Goal: Book appointment/travel/reservation

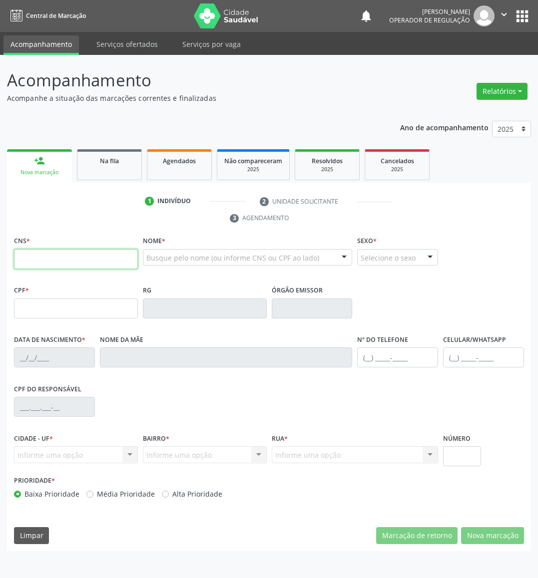
drag, startPoint x: 91, startPoint y: 261, endPoint x: 109, endPoint y: 248, distance: 22.5
click at [90, 261] on input "text" at bounding box center [76, 259] width 124 height 20
click at [103, 167] on link "Na fila" at bounding box center [109, 164] width 65 height 31
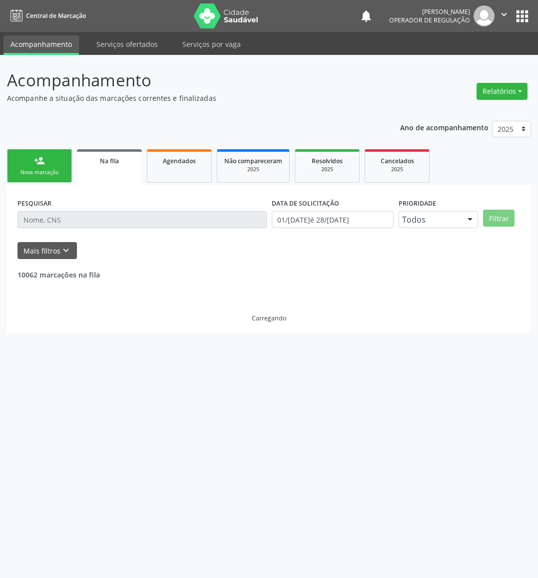
click at [105, 222] on input "text" at bounding box center [141, 219] width 249 height 17
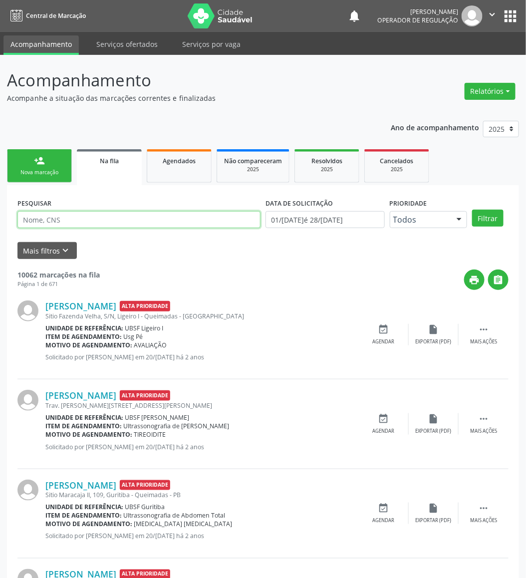
click at [107, 222] on input "text" at bounding box center [138, 219] width 243 height 17
click at [472, 210] on button "Filtrar" at bounding box center [487, 218] width 31 height 17
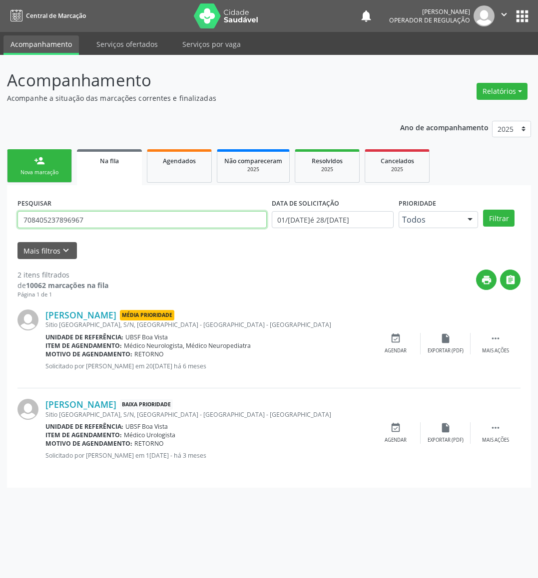
click at [96, 220] on input "708405237896967" at bounding box center [141, 219] width 249 height 17
click at [95, 220] on input "708405237896967" at bounding box center [141, 219] width 249 height 17
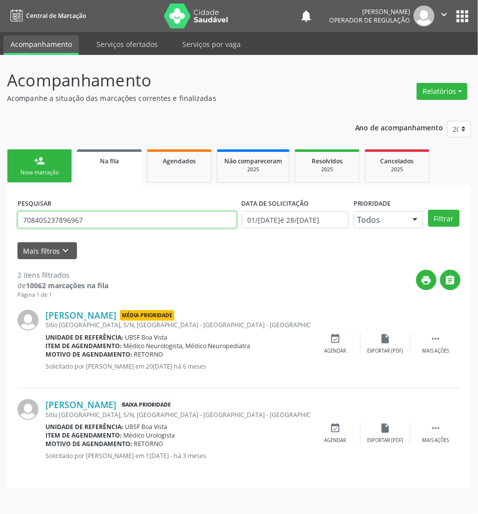
click at [90, 224] on input "708405237896967" at bounding box center [126, 219] width 219 height 17
type input "708402754228965"
click at [428, 210] on button "Filtrar" at bounding box center [443, 218] width 31 height 17
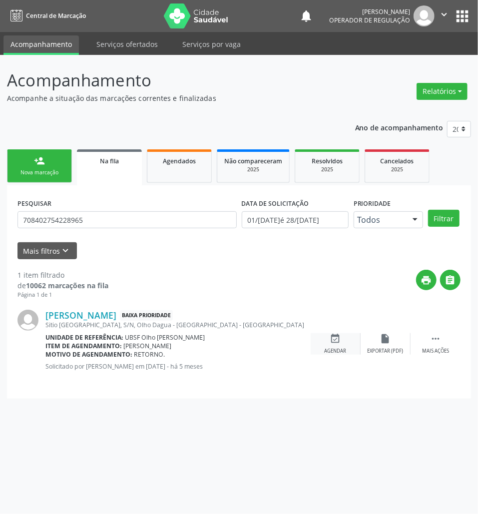
click at [325, 335] on div "event_available Agendar" at bounding box center [335, 343] width 50 height 21
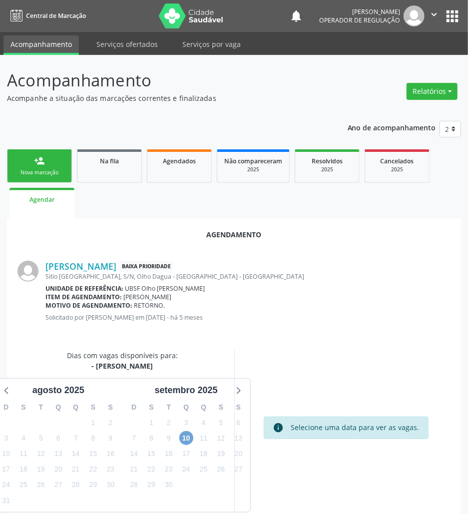
click at [190, 437] on span "10" at bounding box center [186, 438] width 14 height 14
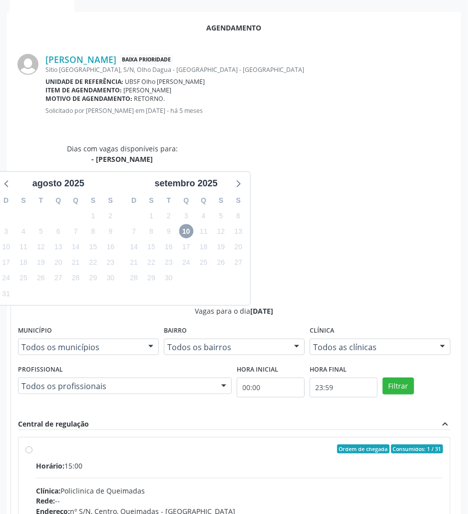
scroll to position [66, 0]
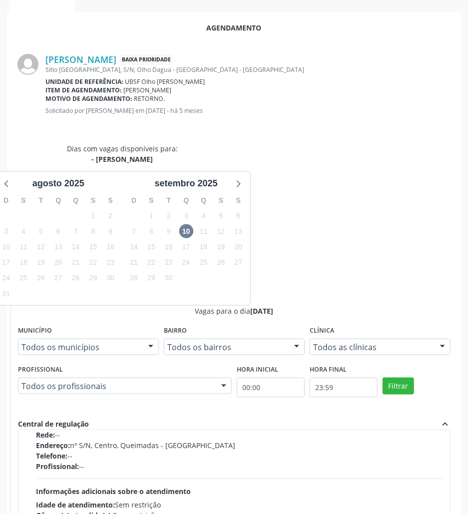
radio input "true"
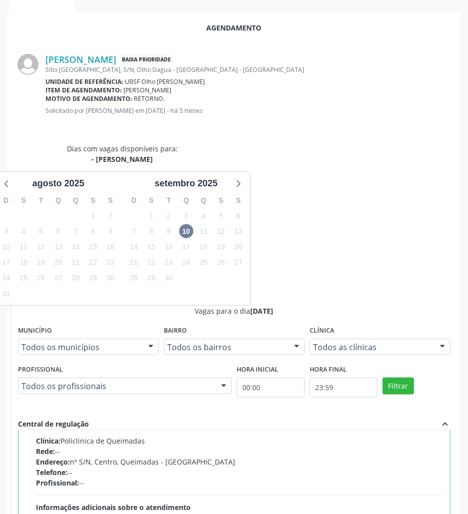
scroll to position [226, 0]
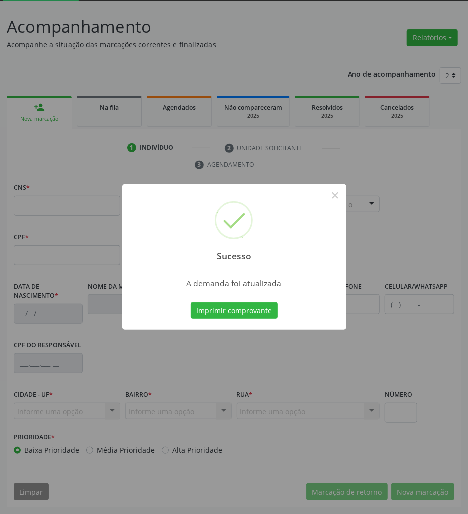
scroll to position [54, 0]
click at [241, 305] on button "Imprimir comprovante" at bounding box center [234, 310] width 87 height 17
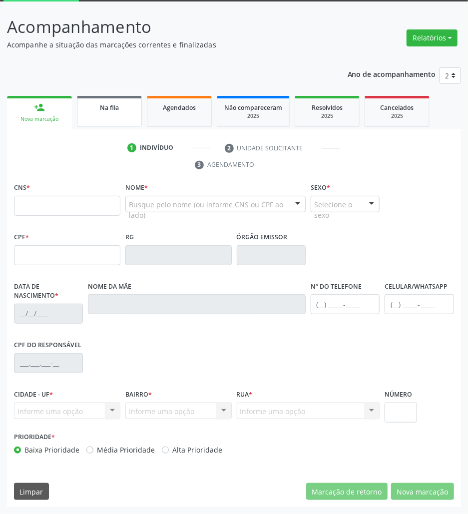
click at [108, 113] on link "Na fila" at bounding box center [109, 111] width 65 height 31
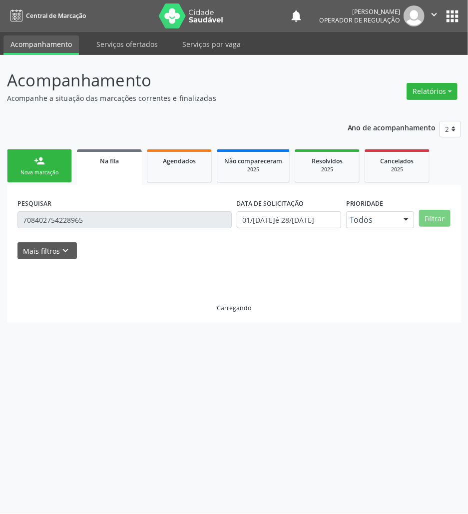
scroll to position [0, 0]
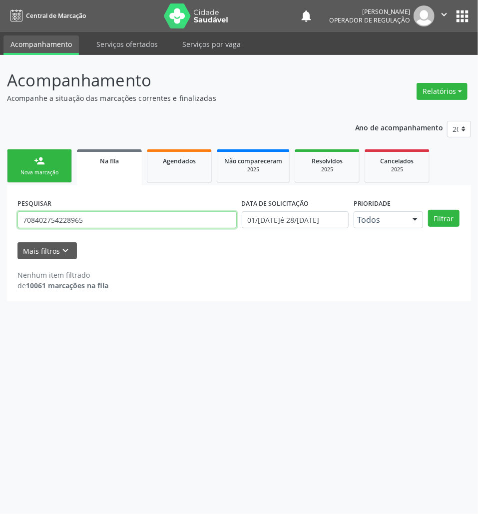
click at [94, 218] on input "708402754228965" at bounding box center [126, 219] width 219 height 17
type input "700200441743725"
click at [428, 210] on button "Filtrar" at bounding box center [443, 218] width 31 height 17
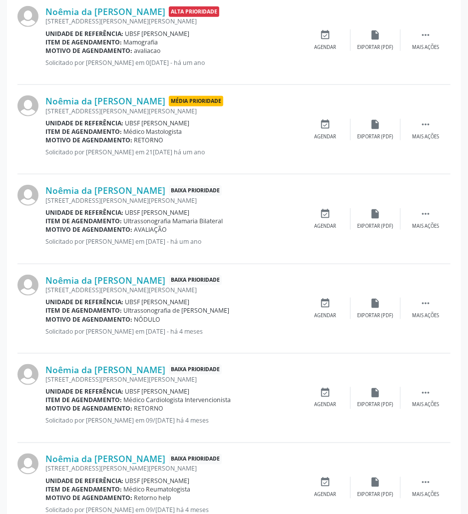
scroll to position [142, 0]
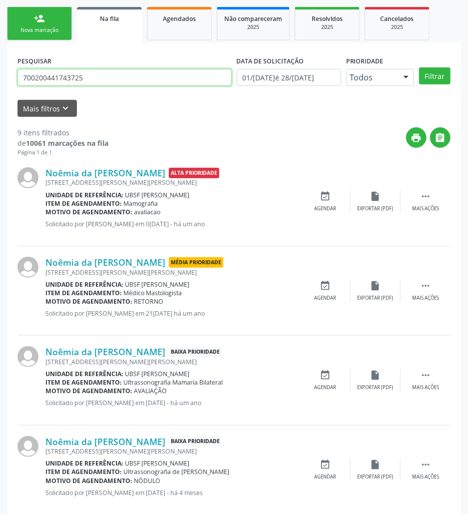
click at [84, 84] on input "700200441743725" at bounding box center [124, 77] width 214 height 17
click at [38, 11] on link "person_add Nova marcação" at bounding box center [39, 23] width 65 height 33
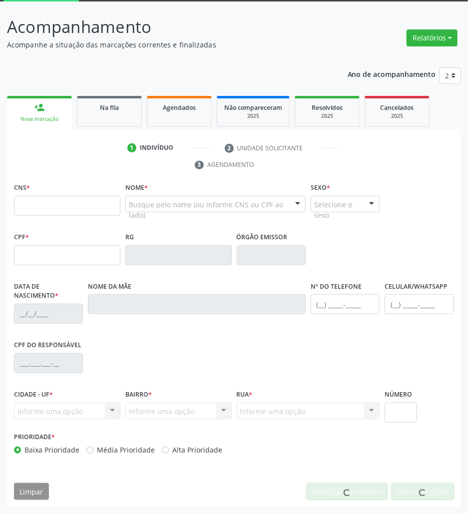
scroll to position [54, 0]
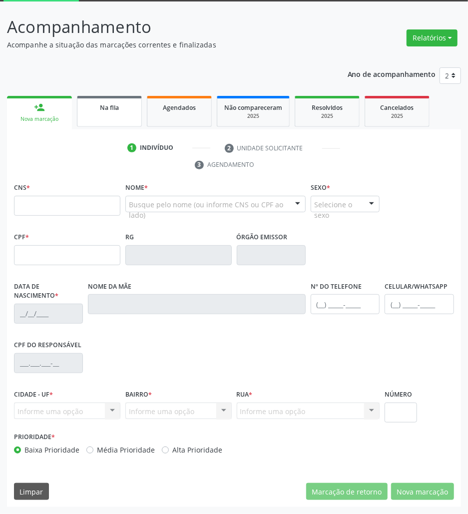
click at [101, 114] on link "Na fila" at bounding box center [109, 111] width 65 height 31
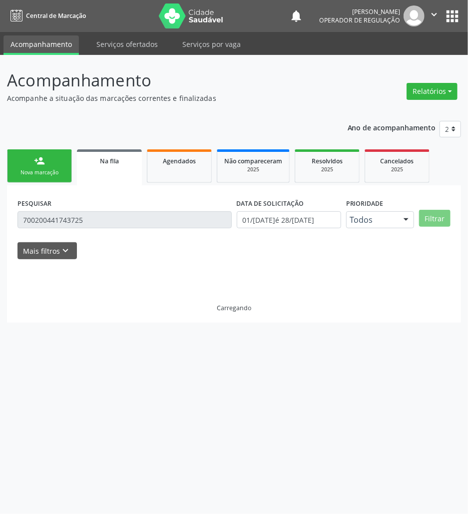
scroll to position [0, 0]
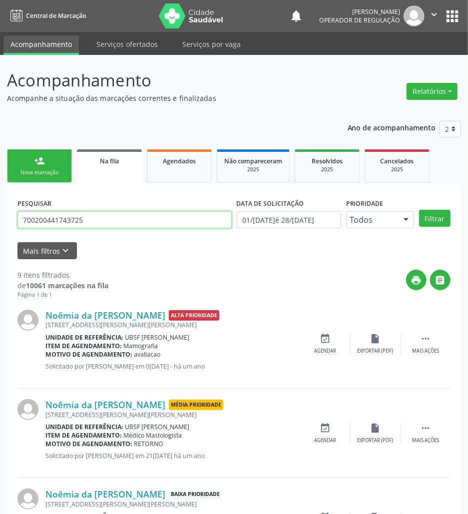
click at [101, 226] on input "700200441743725" at bounding box center [124, 219] width 214 height 17
type input "706908137535638"
click at [419, 210] on button "Filtrar" at bounding box center [434, 218] width 31 height 17
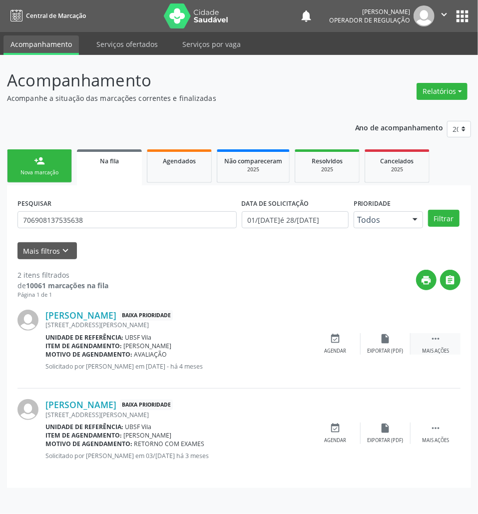
click at [434, 336] on icon "" at bounding box center [435, 338] width 11 height 11
click at [340, 336] on icon "cancel" at bounding box center [335, 338] width 11 height 11
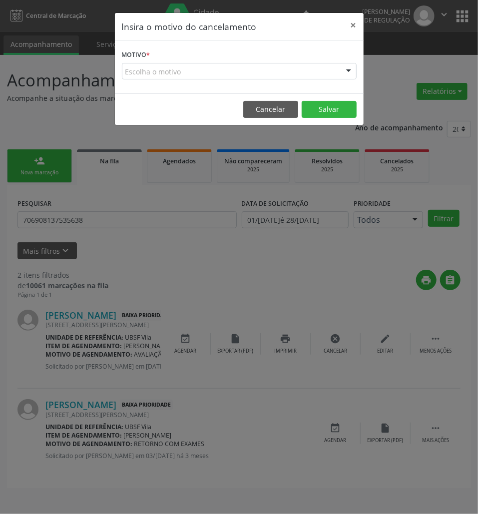
click at [248, 70] on div "Escolha o motivo" at bounding box center [239, 71] width 235 height 17
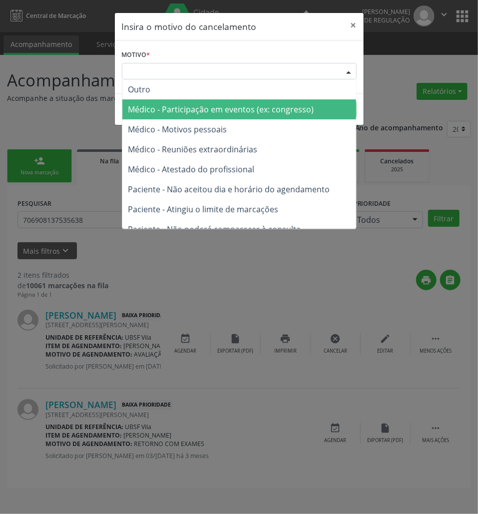
click at [250, 114] on span "Médico - Participação em eventos (ex: congresso)" at bounding box center [221, 109] width 186 height 11
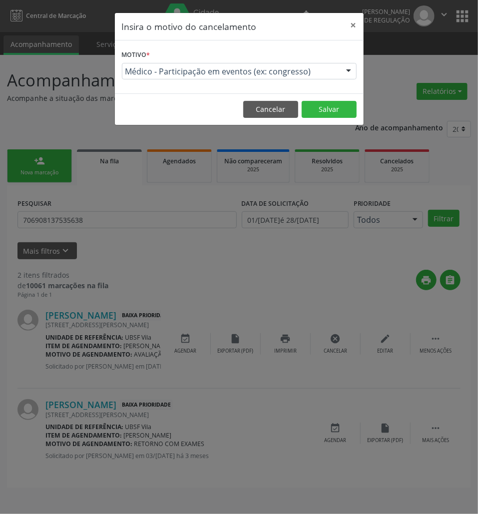
drag, startPoint x: 259, startPoint y: 68, endPoint x: 255, endPoint y: 106, distance: 37.7
click at [259, 70] on span "Médico - Participação em eventos (ex: congresso)" at bounding box center [230, 71] width 211 height 10
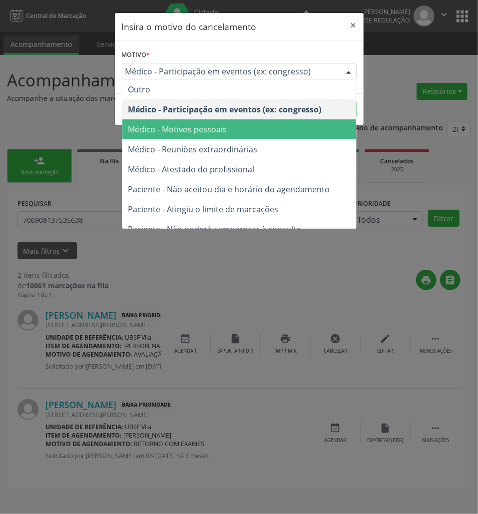
click at [251, 133] on span "Médico - Motivos pessoais" at bounding box center [239, 129] width 234 height 20
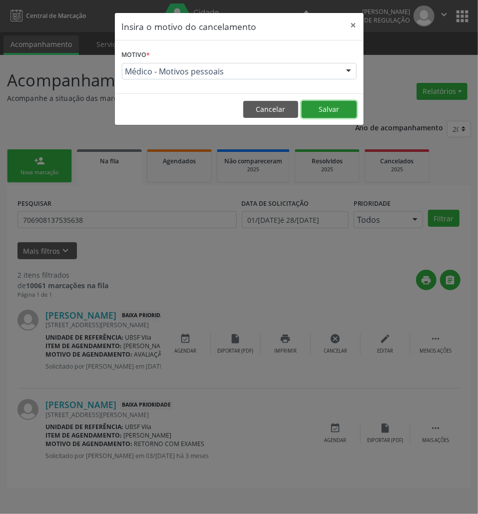
click at [328, 108] on button "Salvar" at bounding box center [328, 109] width 55 height 17
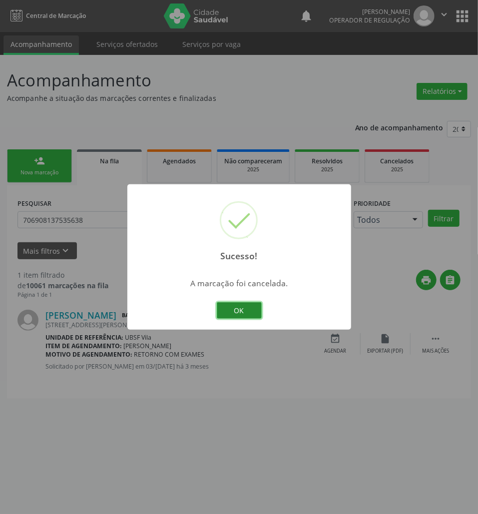
click at [257, 313] on button "OK" at bounding box center [239, 310] width 45 height 17
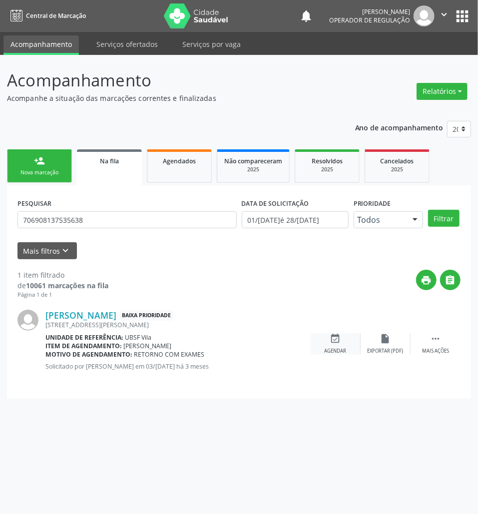
click at [344, 342] on div "event_available Agendar" at bounding box center [335, 343] width 50 height 21
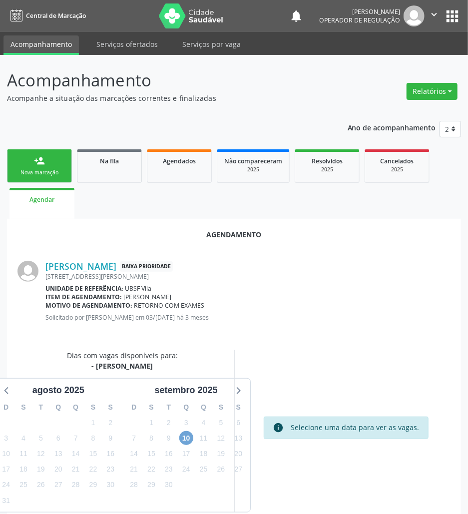
click at [188, 432] on span "10" at bounding box center [186, 438] width 14 height 14
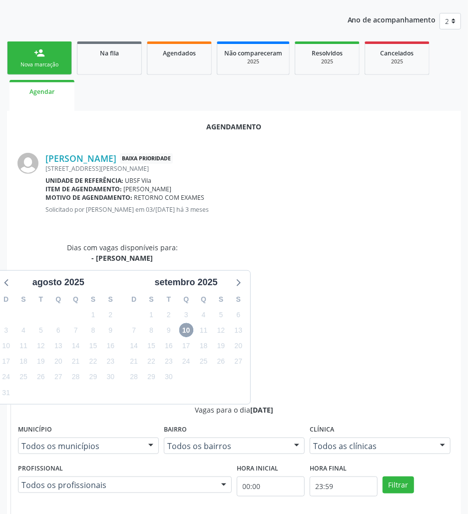
scroll to position [207, 0]
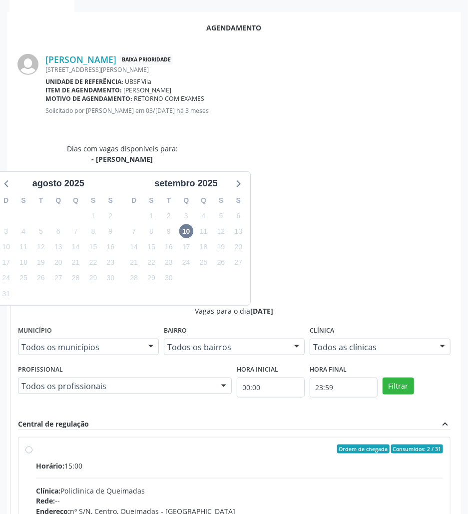
click at [311, 485] on div "Clínica: Policlinica de Queimadas" at bounding box center [239, 490] width 407 height 10
click at [32, 444] on input "Ordem de chegada Consumidos: 2 / 31 Horário: 15:00 Clínica: Policlinica de Quei…" at bounding box center [28, 448] width 7 height 9
radio input "true"
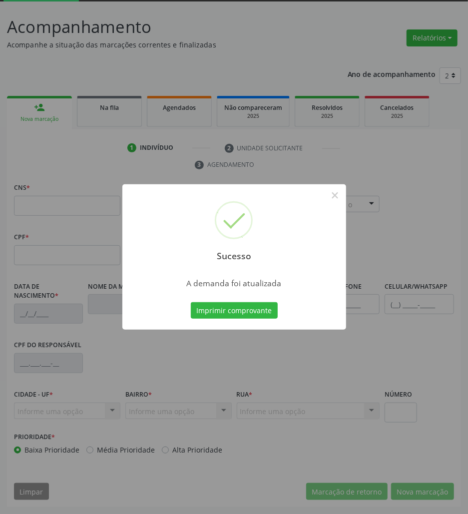
scroll to position [54, 0]
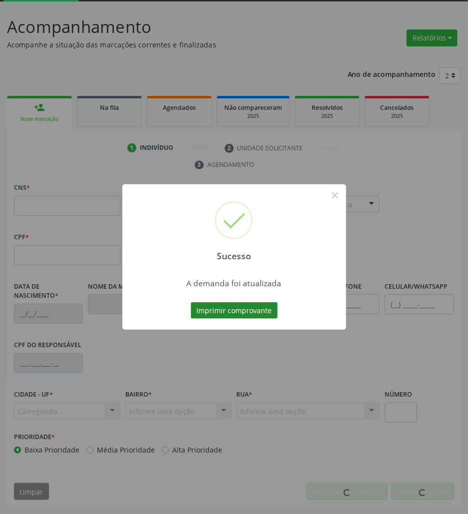
click at [256, 305] on button "Imprimir comprovante" at bounding box center [234, 310] width 87 height 17
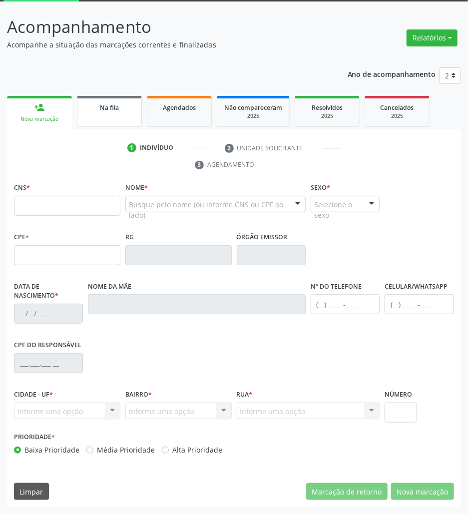
click at [102, 114] on link "Na fila" at bounding box center [109, 111] width 65 height 31
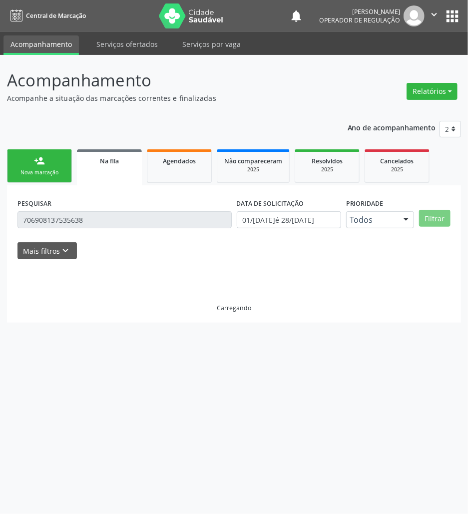
scroll to position [0, 0]
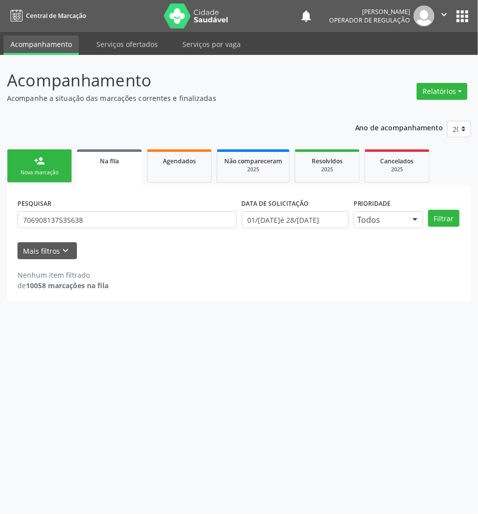
click at [112, 227] on div "PESQUISAR 706908137535638" at bounding box center [127, 215] width 224 height 39
click at [108, 224] on input "706908137535638" at bounding box center [126, 219] width 219 height 17
type input "704204275155780"
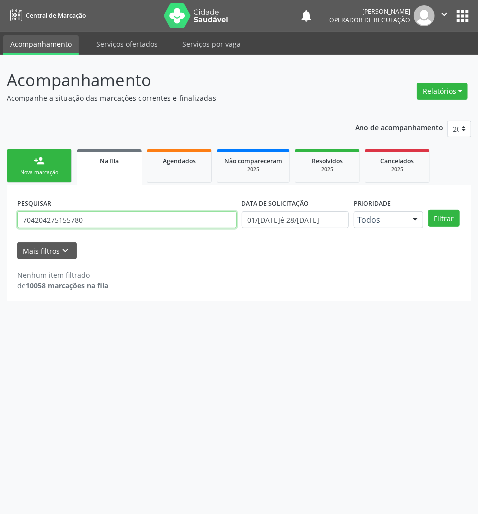
click at [428, 210] on button "Filtrar" at bounding box center [443, 218] width 31 height 17
click at [80, 220] on input "704204275155780" at bounding box center [126, 219] width 219 height 17
click at [57, 153] on link "person_add Nova marcação" at bounding box center [39, 165] width 65 height 33
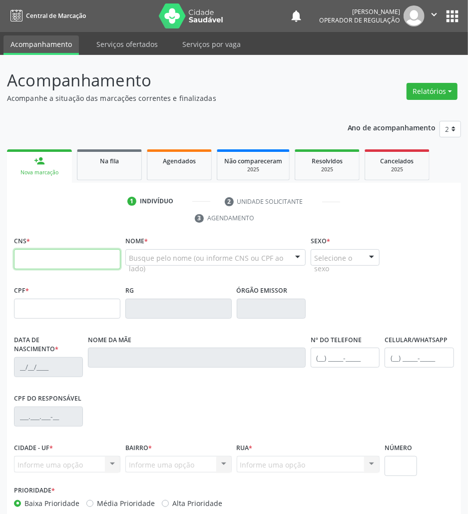
click at [65, 260] on input "text" at bounding box center [67, 259] width 106 height 20
paste input "704 2042 7515 5780"
type input "704 2042 7515 5780"
type input "173.754.984-07"
type input "[DATE]"
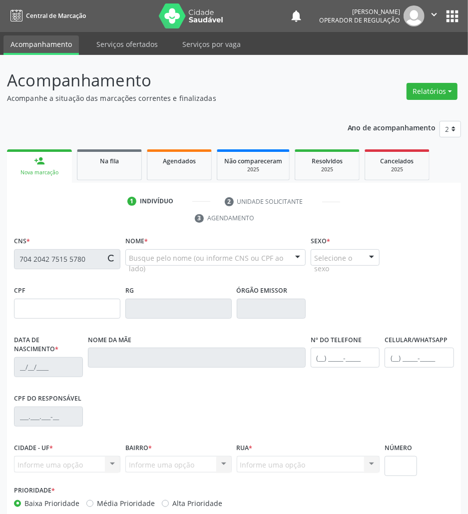
type input "[PERSON_NAME]"
type input "[PHONE_NUMBER]"
type input "135.195.017-75"
type input "1030"
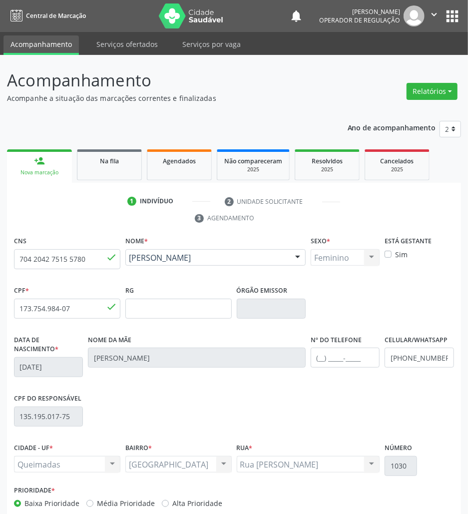
scroll to position [54, 0]
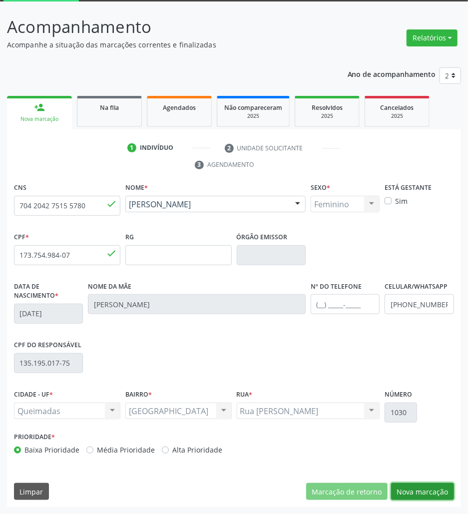
click at [422, 488] on button "Nova marcação" at bounding box center [422, 491] width 63 height 17
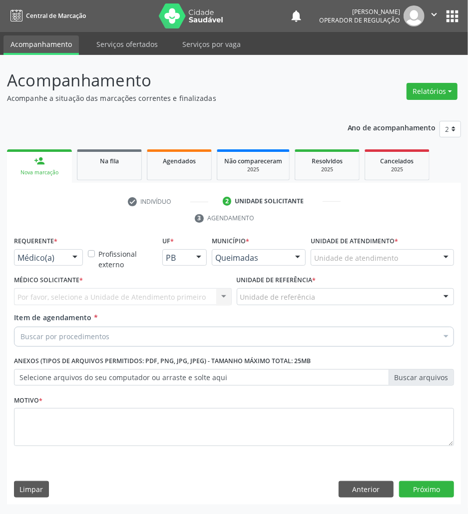
scroll to position [0, 0]
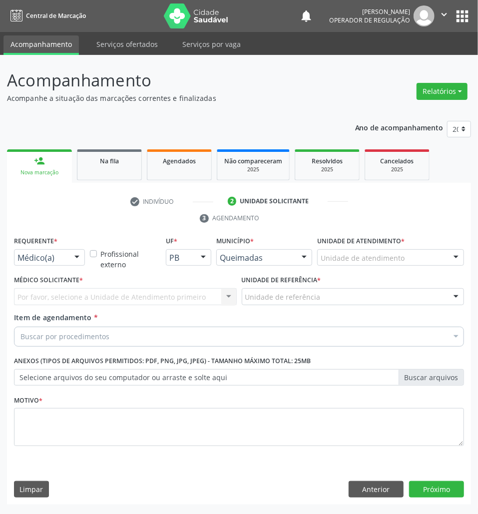
click at [78, 258] on div at bounding box center [76, 258] width 15 height 17
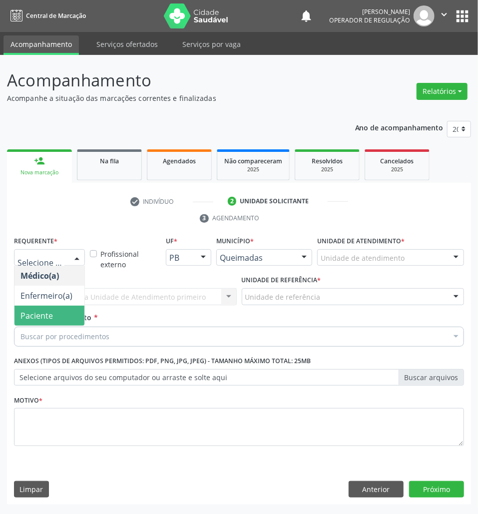
click at [72, 310] on span "Paciente" at bounding box center [49, 315] width 70 height 20
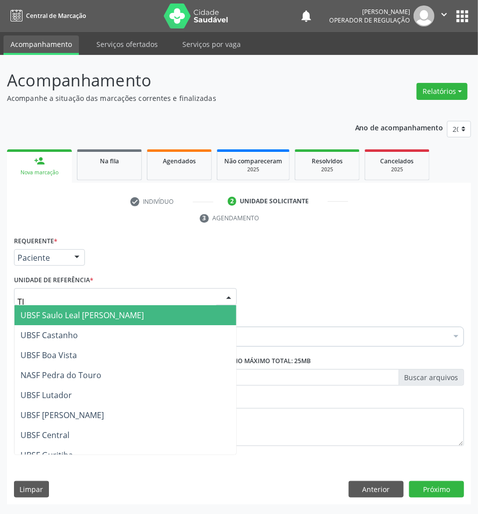
type input "TIA"
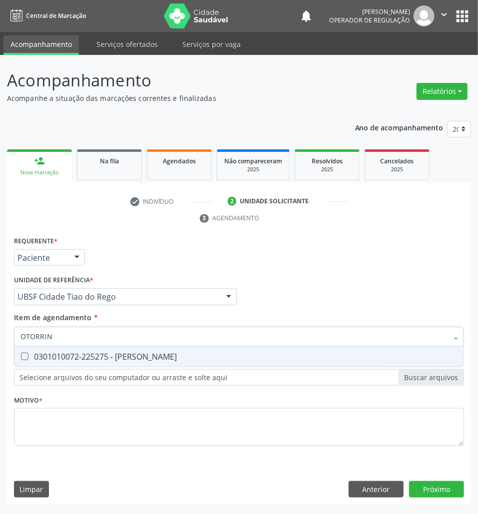
type input "OTORRINO"
click at [101, 352] on div "0301010072-225275 - [PERSON_NAME]" at bounding box center [238, 356] width 437 height 8
checkbox Otorrinolaringologista "true"
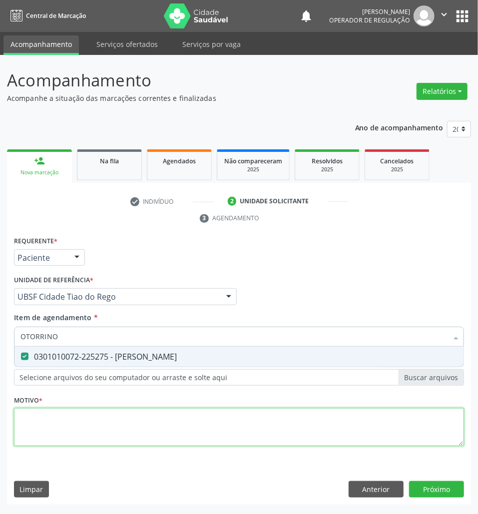
click at [113, 426] on div "Requerente * Paciente Médico(a) Enfermeiro(a) Paciente Nenhum resultado encontr…" at bounding box center [239, 347] width 450 height 226
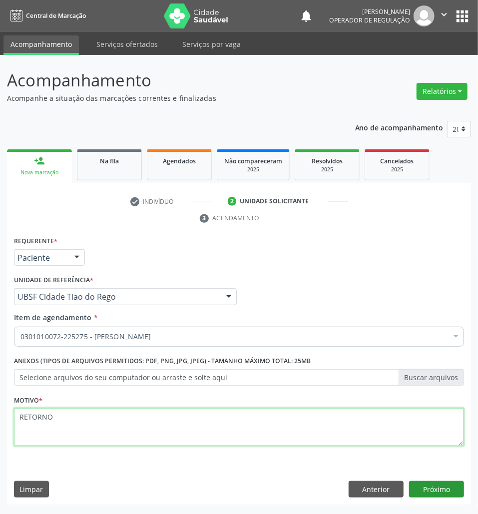
type textarea "RETORNO"
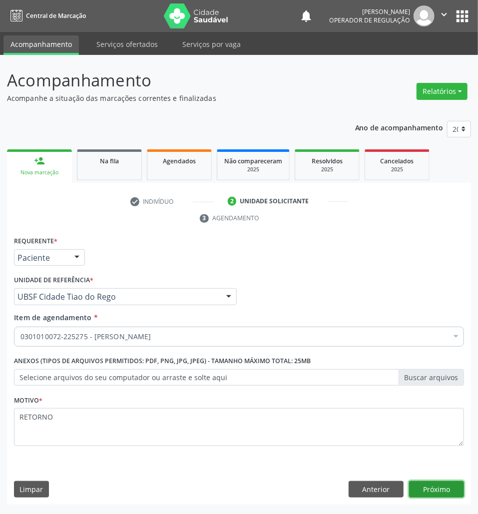
click at [452, 483] on button "Próximo" at bounding box center [436, 489] width 55 height 17
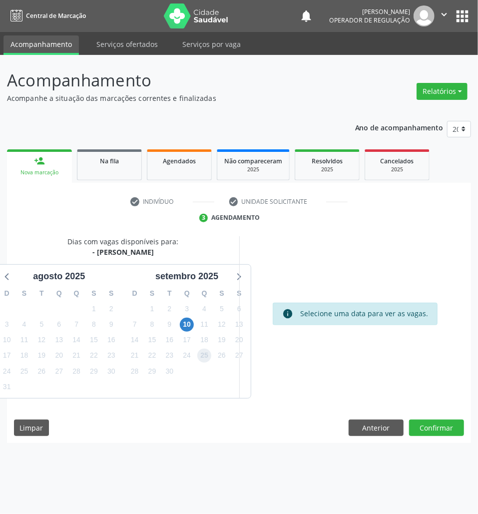
click at [197, 353] on span "25" at bounding box center [204, 355] width 14 height 14
drag, startPoint x: 195, startPoint y: 317, endPoint x: 189, endPoint y: 320, distance: 6.7
click at [194, 318] on div "D S T Q Q S S 31 1 2 3 4 5 6 7 8 9 10 11 12 13 14 15 16 17 18 19 20 21 22 23 24…" at bounding box center [187, 340] width 128 height 115
click at [188, 320] on span "10" at bounding box center [187, 324] width 14 height 14
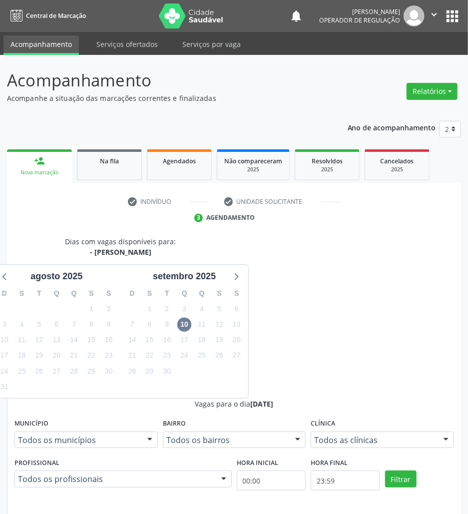
drag, startPoint x: 330, startPoint y: 394, endPoint x: 315, endPoint y: 392, distance: 15.1
radio input "true"
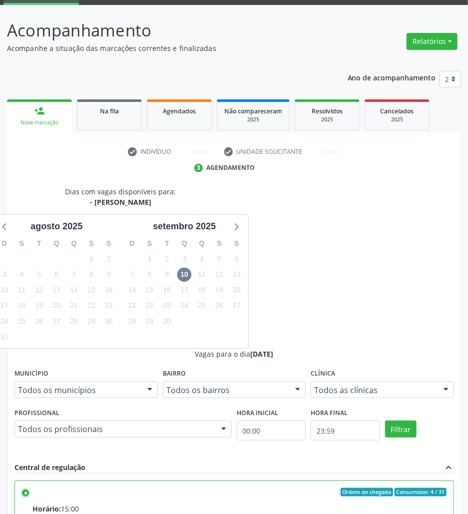
scroll to position [104, 0]
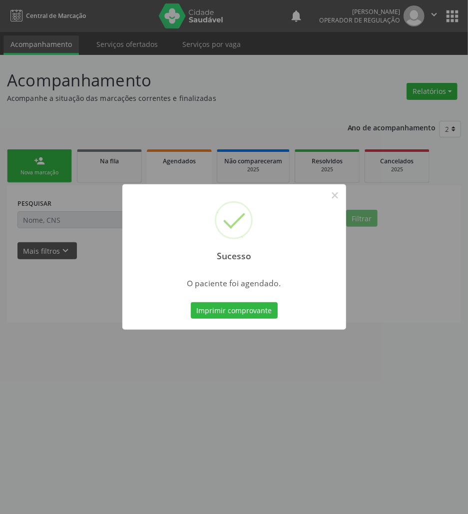
scroll to position [0, 0]
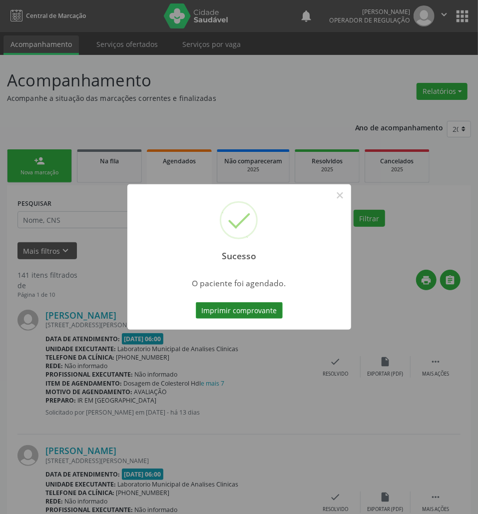
click at [261, 314] on button "Imprimir comprovante" at bounding box center [239, 310] width 87 height 17
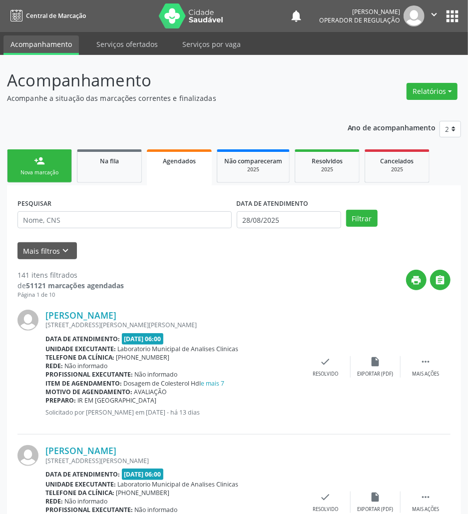
click at [52, 169] on div "Nova marcação" at bounding box center [39, 172] width 50 height 7
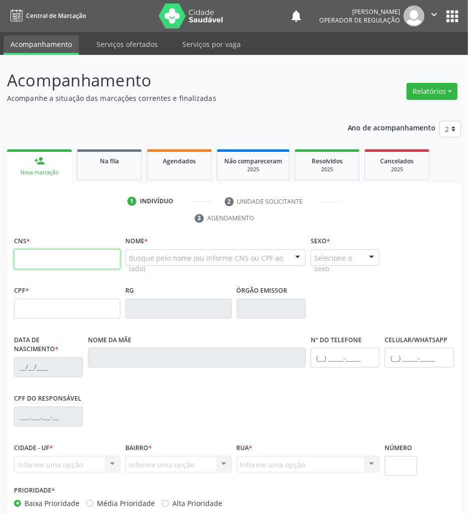
click at [82, 266] on input "text" at bounding box center [67, 259] width 106 height 20
paste input "709 8030 4279 8098"
type input "709 8030 4279 8098"
type input "262.749.494-53"
type input "[DATE]"
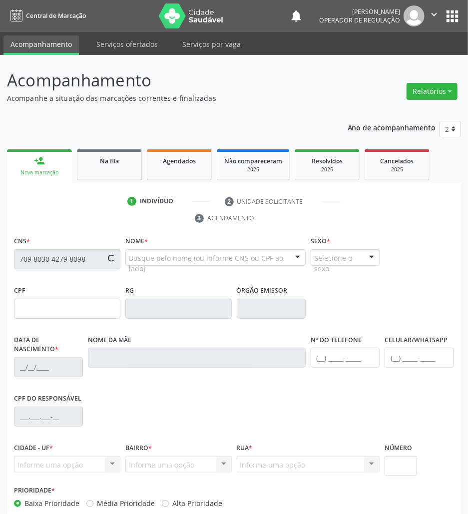
type input "[PERSON_NAME]"
type input "[PHONE_NUMBER]"
type input "71"
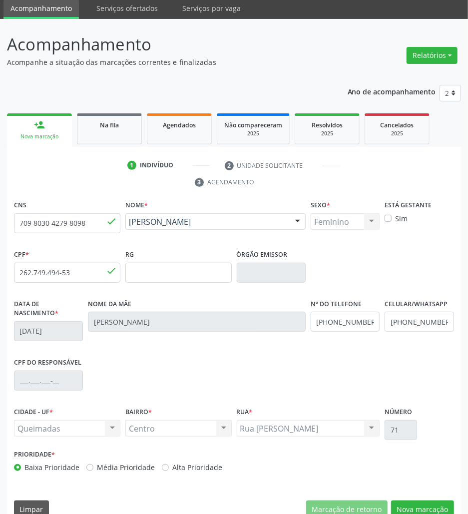
scroll to position [54, 0]
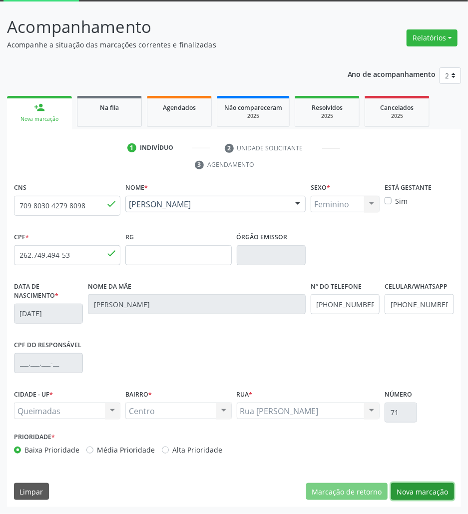
click at [427, 492] on button "Nova marcação" at bounding box center [422, 491] width 63 height 17
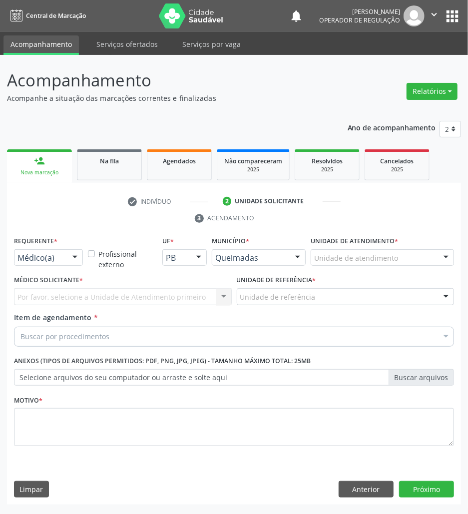
scroll to position [0, 0]
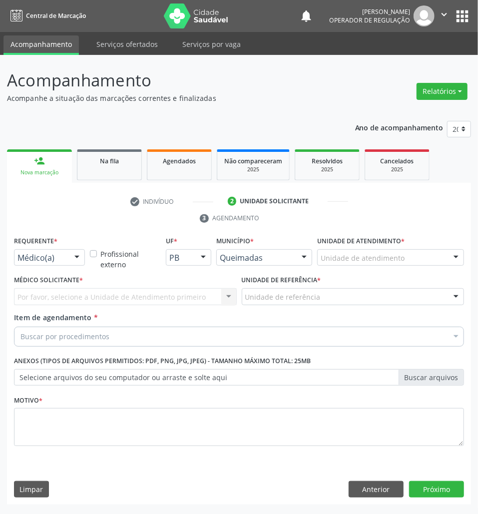
drag, startPoint x: 56, startPoint y: 262, endPoint x: 50, endPoint y: 287, distance: 25.3
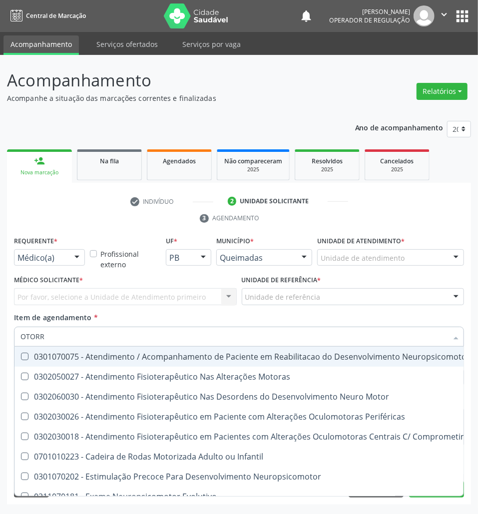
type input "OTORRI"
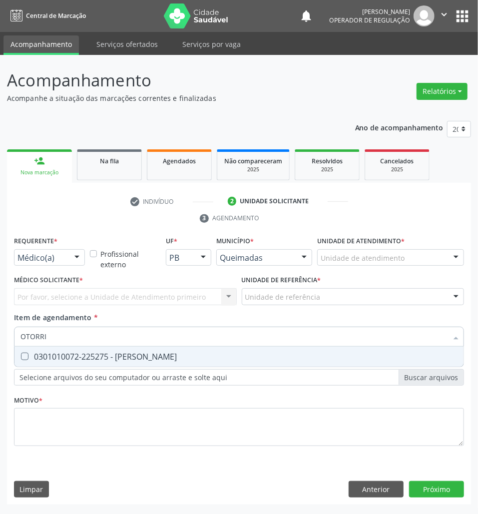
click at [82, 348] on span "0301010072-225275 - [PERSON_NAME]" at bounding box center [238, 356] width 449 height 20
checkbox Otorrinolaringologista "true"
click at [83, 292] on div "Por favor, selecione a Unidade de Atendimento primeiro Nenhum resultado encontr…" at bounding box center [125, 296] width 223 height 17
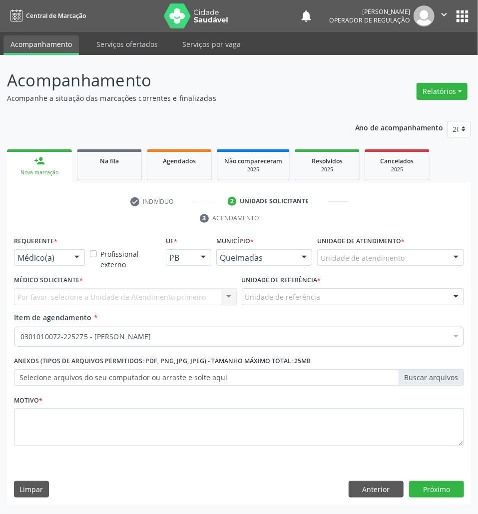
click at [64, 250] on div "Médico(a)" at bounding box center [49, 257] width 71 height 17
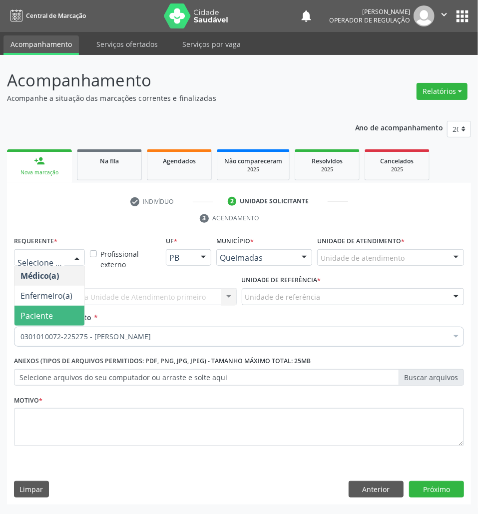
click at [54, 316] on span "Paciente" at bounding box center [49, 315] width 70 height 20
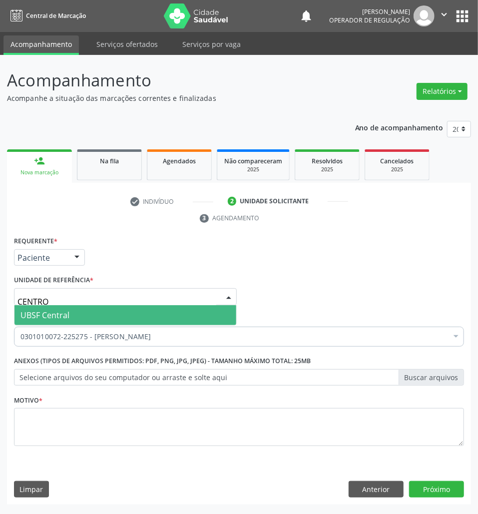
type input "CENTR"
click at [89, 316] on span "UBSF Central" at bounding box center [125, 315] width 222 height 20
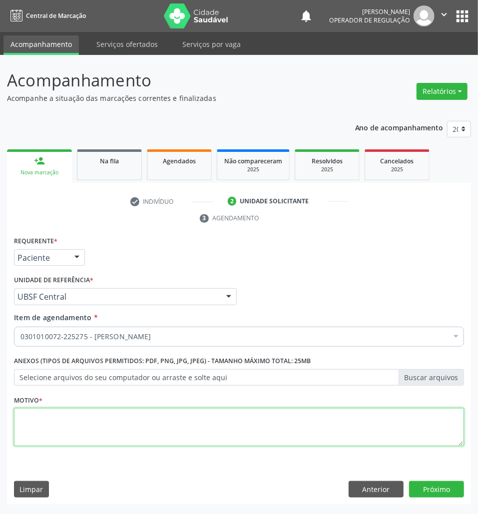
click at [96, 433] on textarea at bounding box center [239, 427] width 450 height 38
type textarea "RETORNO"
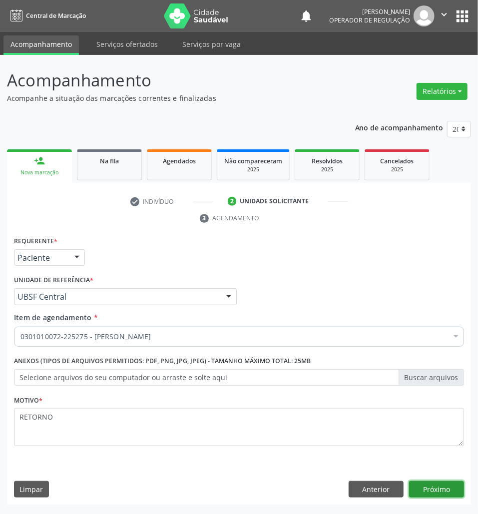
click button "Próximo" at bounding box center [436, 489] width 55 height 17
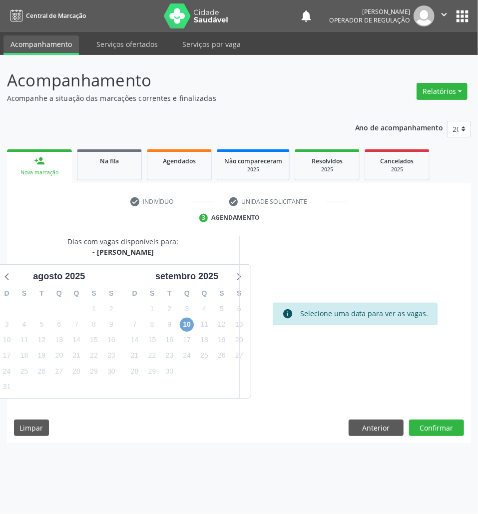
click at [190, 324] on span "10" at bounding box center [187, 324] width 14 height 14
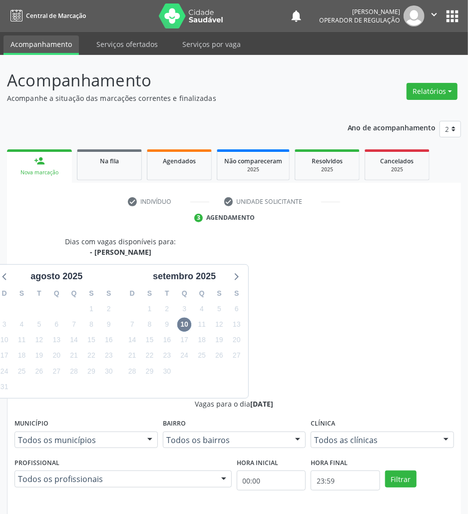
radio input "true"
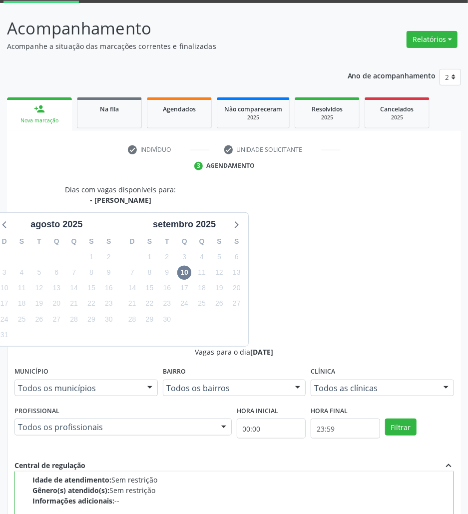
scroll to position [104, 0]
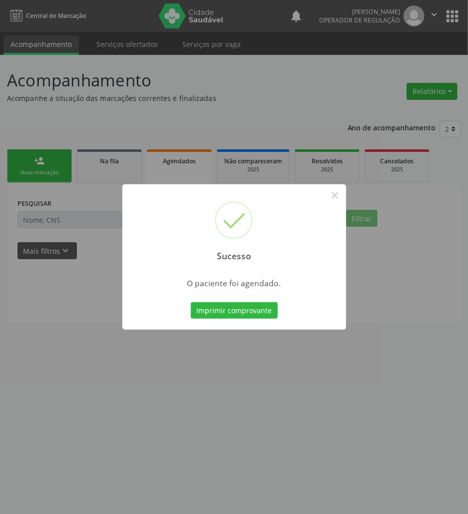
scroll to position [0, 0]
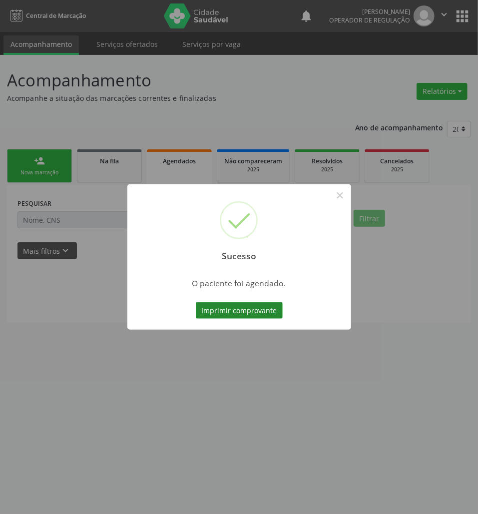
click at [266, 310] on button "Imprimir comprovante" at bounding box center [239, 310] width 87 height 17
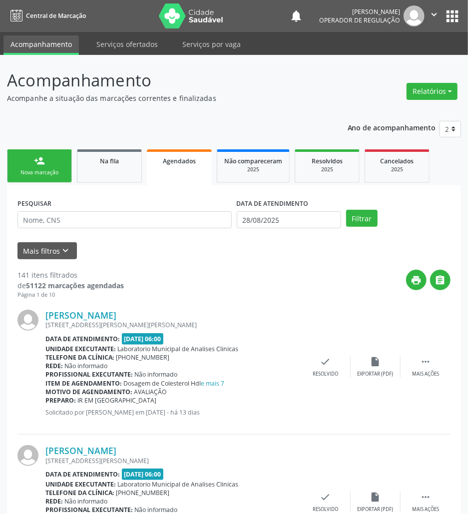
drag, startPoint x: 52, startPoint y: 173, endPoint x: 146, endPoint y: 2, distance: 195.1
click at [51, 172] on div "Nova marcação" at bounding box center [39, 172] width 50 height 7
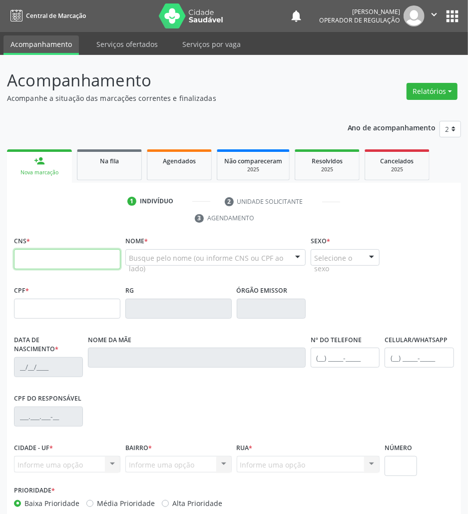
click at [85, 267] on input "text" at bounding box center [67, 259] width 106 height 20
paste input "700 0085 2567 8109"
type input "700 0085 2567 8109"
type input "491.325.207-00"
type input "[DATE]"
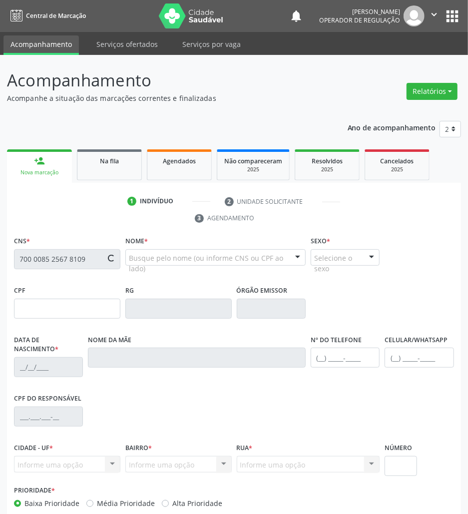
type input "[PERSON_NAME]"
type input "[PHONE_NUMBER]"
type input "62"
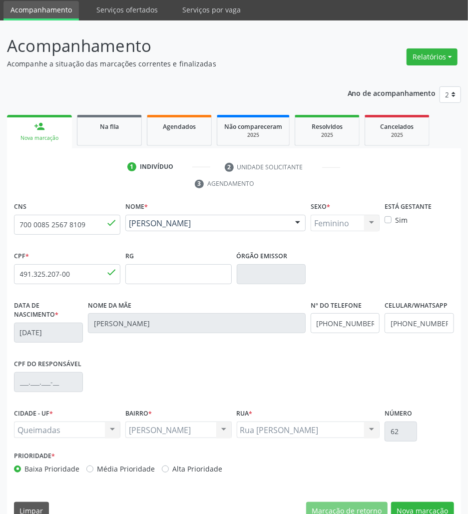
scroll to position [54, 0]
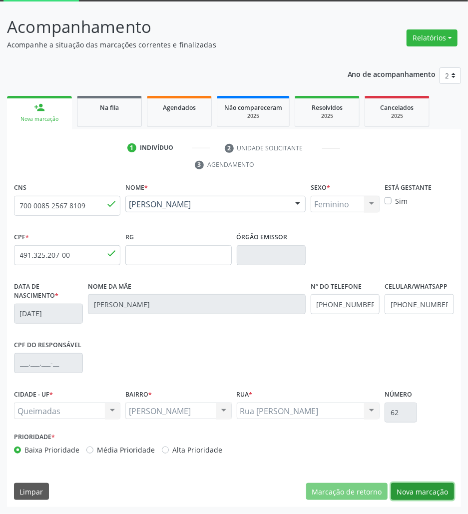
drag, startPoint x: 405, startPoint y: 487, endPoint x: 346, endPoint y: 441, distance: 75.1
click at [406, 487] on button "Nova marcação" at bounding box center [422, 491] width 63 height 17
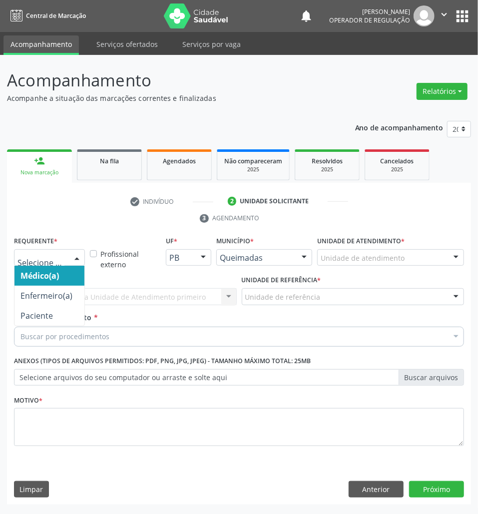
drag, startPoint x: 76, startPoint y: 252, endPoint x: 52, endPoint y: 306, distance: 59.3
click at [74, 252] on div at bounding box center [76, 258] width 15 height 17
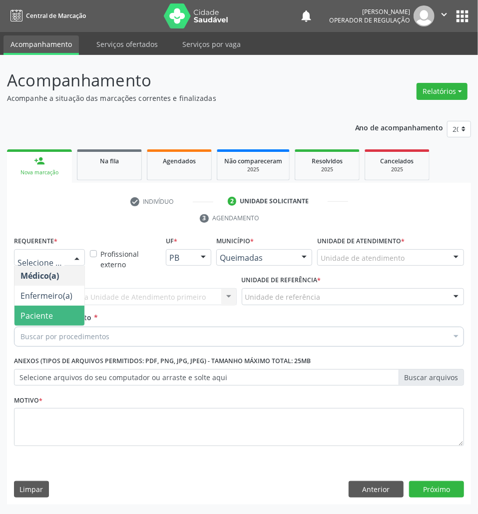
click at [53, 316] on span "Paciente" at bounding box center [49, 315] width 70 height 20
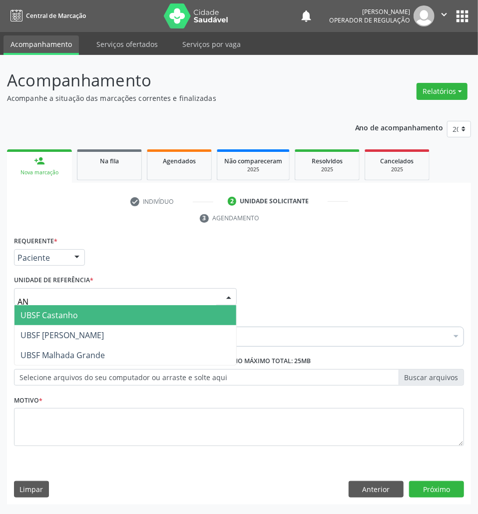
type input "ANI"
click at [86, 309] on span "UBSF [PERSON_NAME]" at bounding box center [61, 314] width 83 height 11
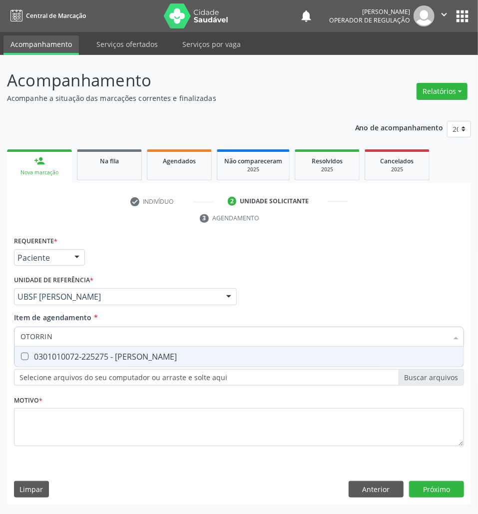
type input "OTORRINO"
drag, startPoint x: 98, startPoint y: 354, endPoint x: 88, endPoint y: 371, distance: 20.1
click at [98, 353] on div "0301010072-225275 - [PERSON_NAME]" at bounding box center [238, 356] width 437 height 8
checkbox Otorrinolaringologista "true"
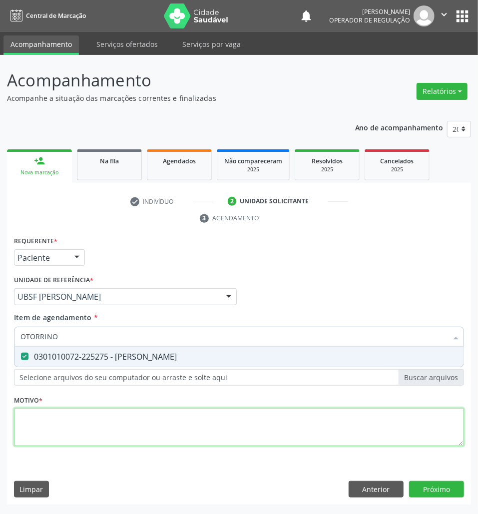
click at [77, 420] on div "Requerente * Paciente Médico(a) Enfermeiro(a) Paciente Nenhum resultado encontr…" at bounding box center [239, 347] width 450 height 226
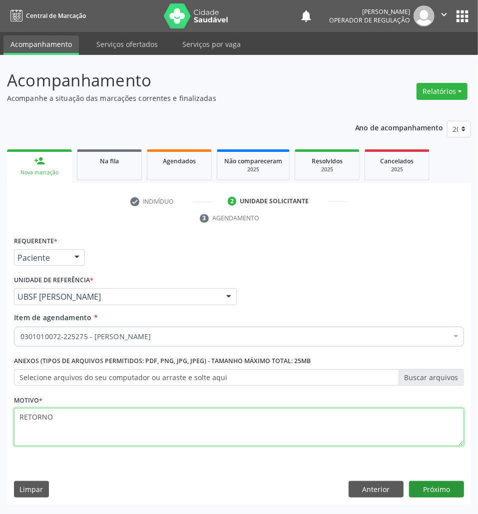
type textarea "RETORNO"
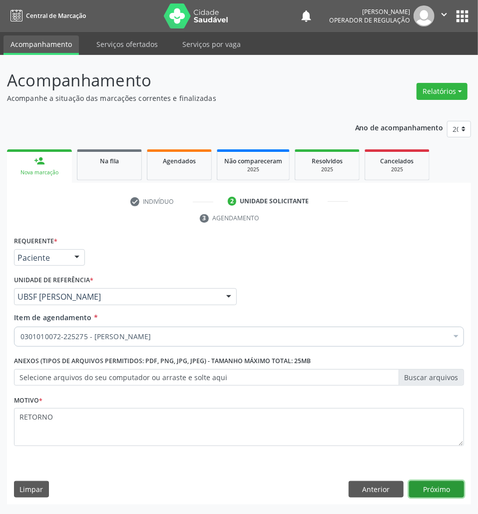
click at [440, 490] on button "Próximo" at bounding box center [436, 489] width 55 height 17
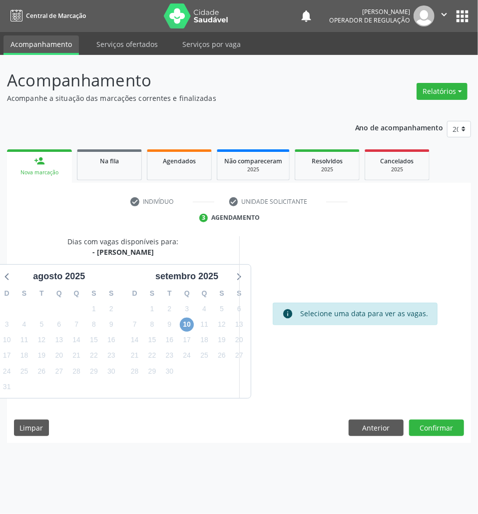
drag, startPoint x: 184, startPoint y: 317, endPoint x: 190, endPoint y: 320, distance: 7.1
click at [184, 318] on span "10" at bounding box center [187, 324] width 14 height 14
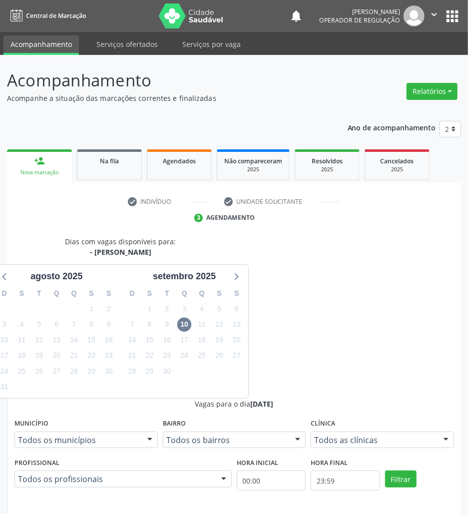
radio input "true"
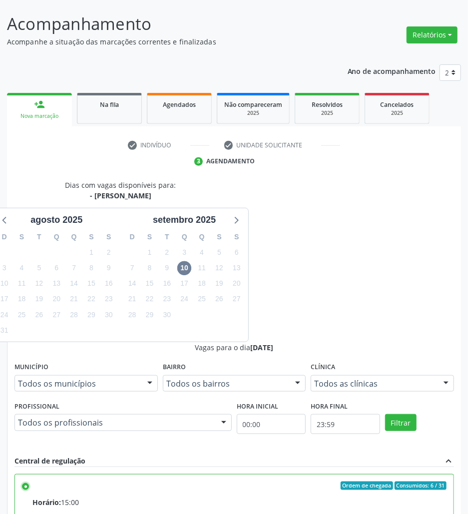
scroll to position [104, 0]
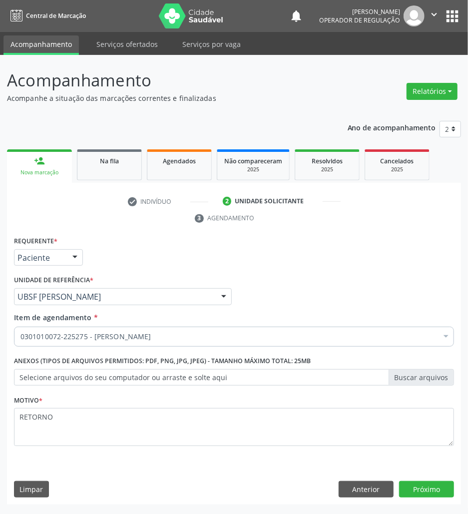
scroll to position [0, 0]
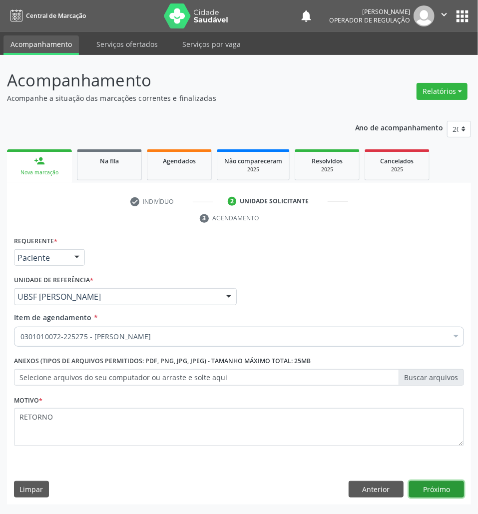
click at [434, 494] on button "Próximo" at bounding box center [436, 489] width 55 height 17
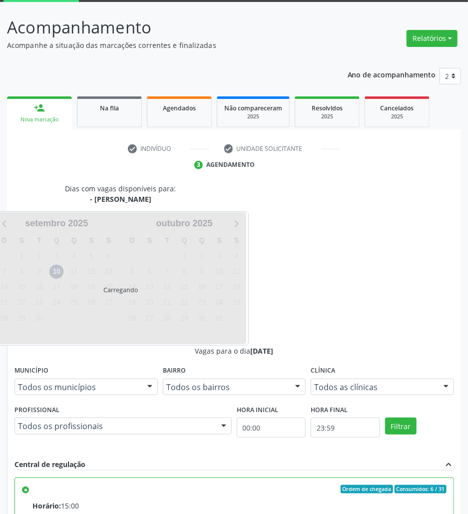
scroll to position [104, 0]
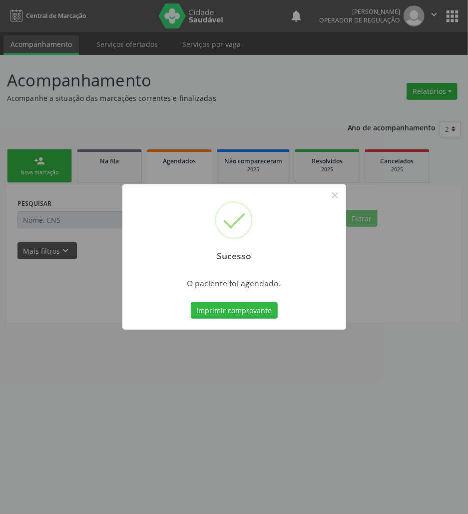
scroll to position [0, 0]
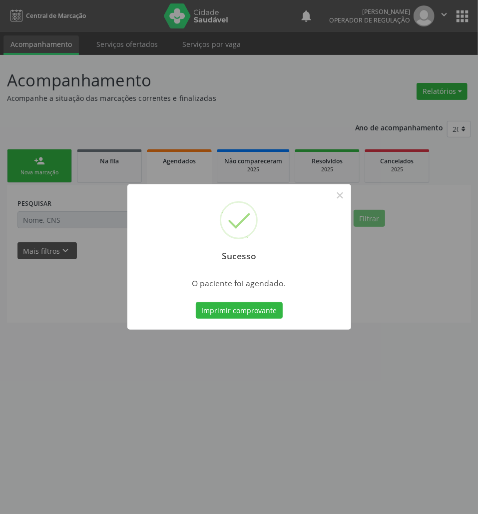
click at [253, 301] on div "Imprimir comprovante Cancel" at bounding box center [238, 310] width 91 height 21
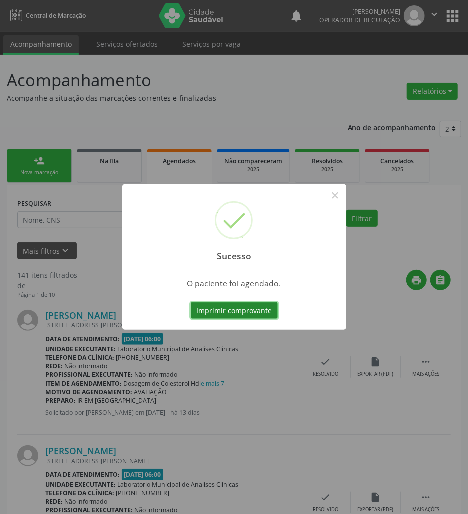
click at [257, 303] on button "Imprimir comprovante" at bounding box center [234, 310] width 87 height 17
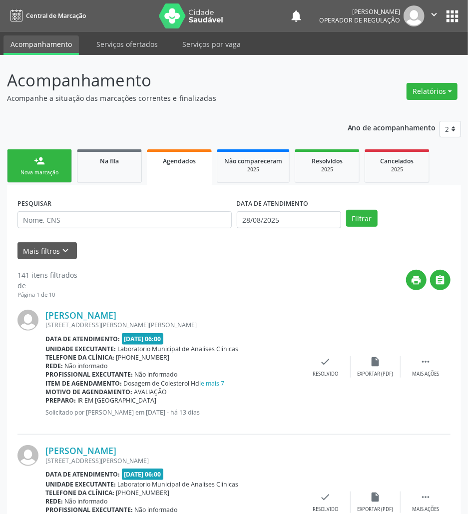
click at [62, 175] on div "Nova marcação" at bounding box center [39, 172] width 50 height 7
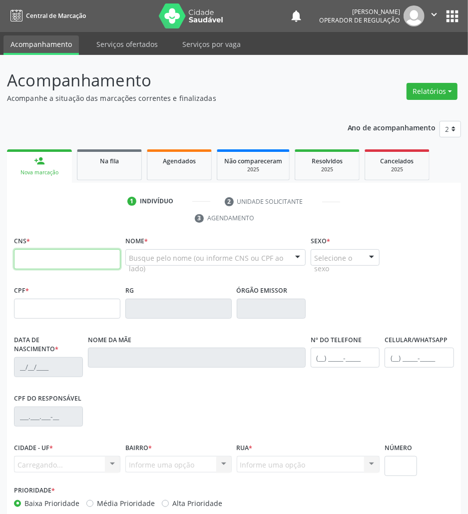
click at [52, 252] on input "text" at bounding box center [67, 259] width 106 height 20
paste input "709 6056 9839 3373"
type input "709 6056 9839 3373"
type input "112.133.234-01"
type input "3[DATE]"
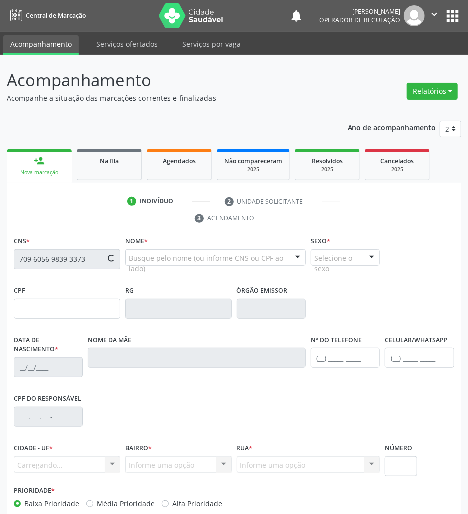
type input "[PERSON_NAME]"
type input "[PHONE_NUMBER]"
type input "036.710.604-33"
type input "122"
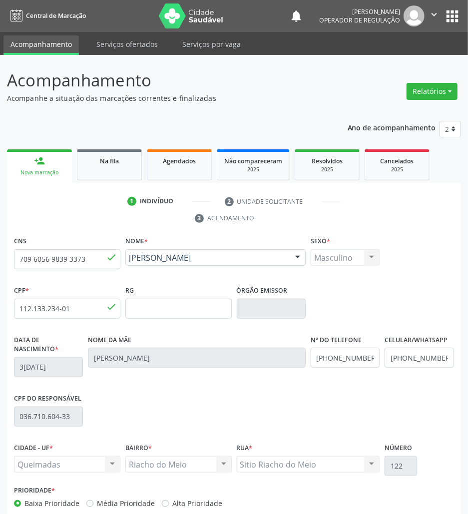
scroll to position [54, 0]
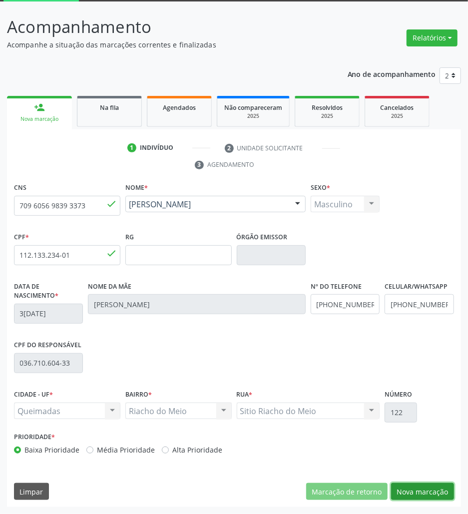
click at [421, 485] on button "Nova marcação" at bounding box center [422, 491] width 63 height 17
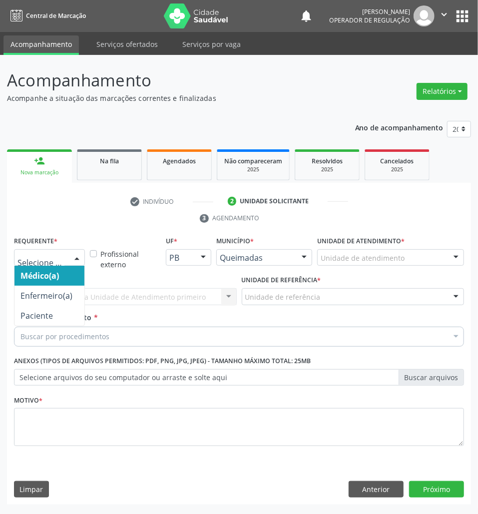
click at [51, 252] on div at bounding box center [49, 257] width 71 height 17
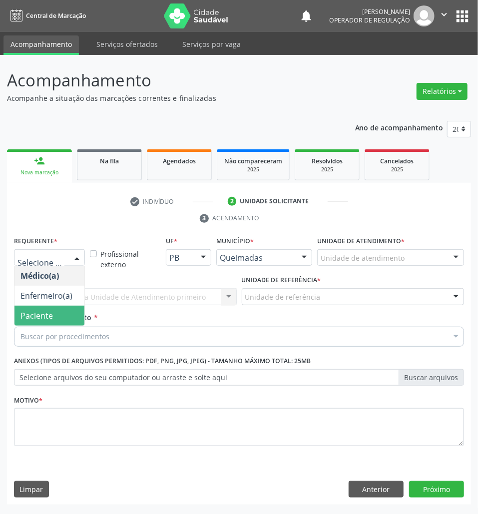
click at [47, 313] on span "Paciente" at bounding box center [36, 315] width 32 height 11
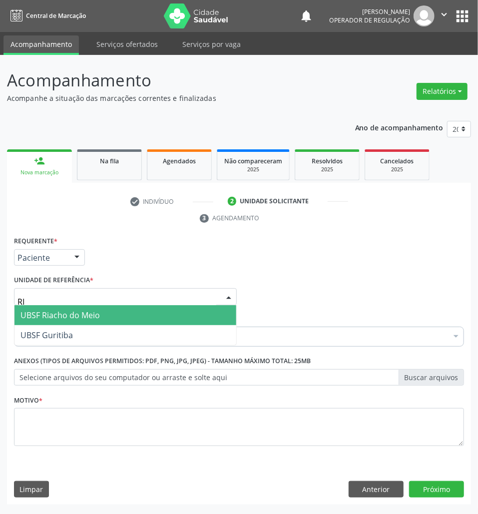
type input "RIA"
click at [68, 317] on span "UBSF Riacho do Meio" at bounding box center [59, 314] width 79 height 11
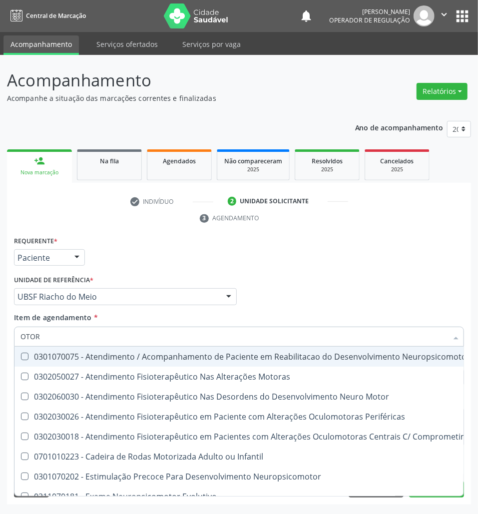
type input "OTORR"
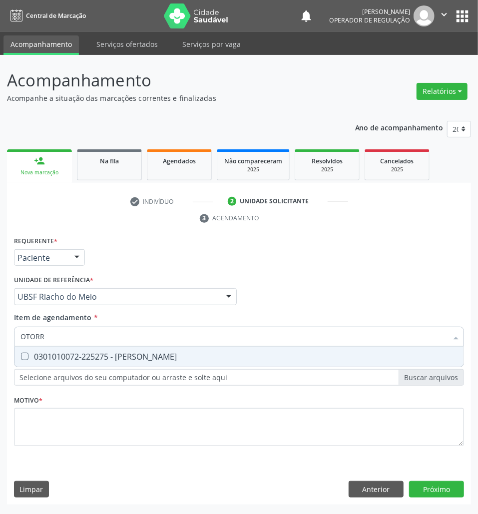
click at [96, 357] on div "0301010072-225275 - [PERSON_NAME]" at bounding box center [238, 356] width 437 height 8
checkbox Otorrinolaringologista "true"
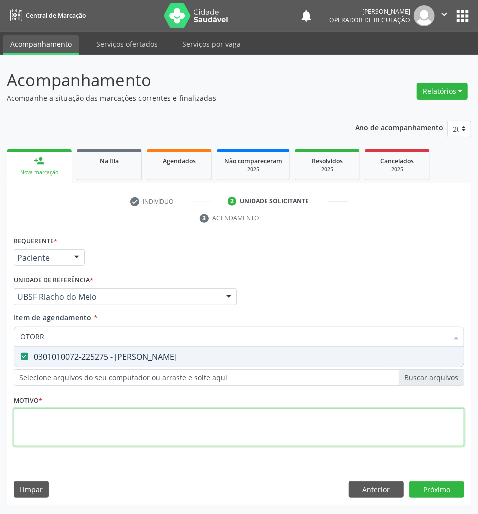
click at [89, 424] on div "Requerente * Paciente Médico(a) Enfermeiro(a) Paciente Nenhum resultado encontr…" at bounding box center [239, 347] width 450 height 226
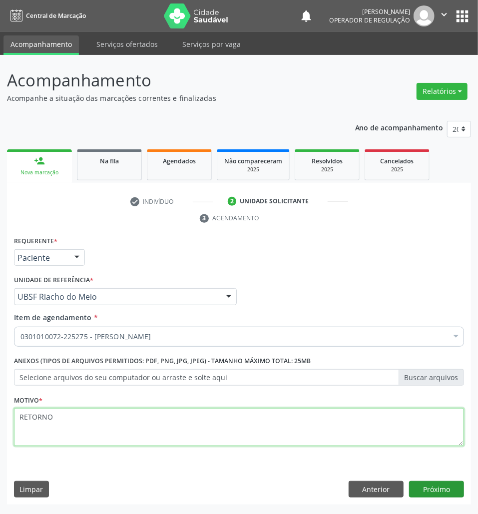
type textarea "RETORNO"
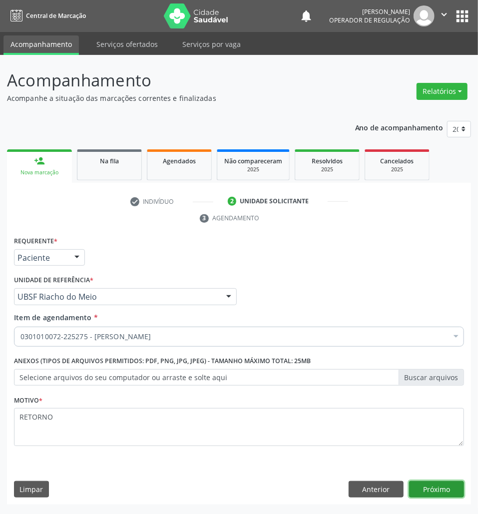
click at [448, 490] on button "Próximo" at bounding box center [436, 489] width 55 height 17
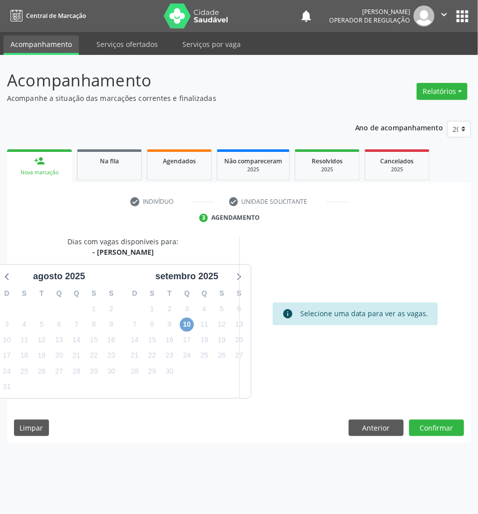
click at [190, 326] on span "10" at bounding box center [187, 324] width 14 height 14
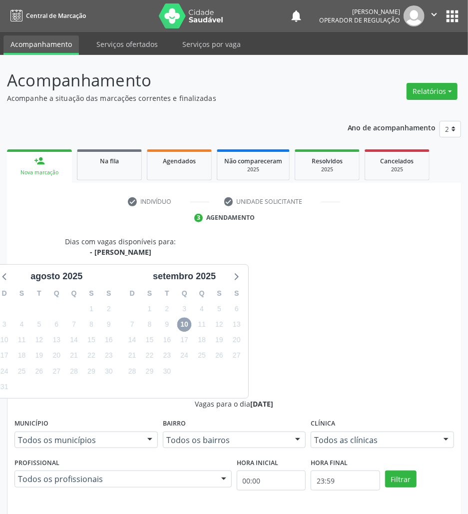
scroll to position [104, 0]
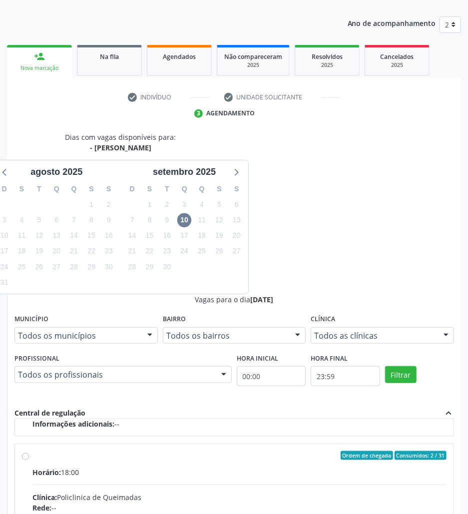
click at [325, 502] on div "Rede: --" at bounding box center [239, 507] width 414 height 10
click at [29, 451] on input "Ordem de chegada Consumidos: 2 / 31 Horário: 18:00 Clínica: Policlinica de Quei…" at bounding box center [25, 455] width 7 height 9
radio input "true"
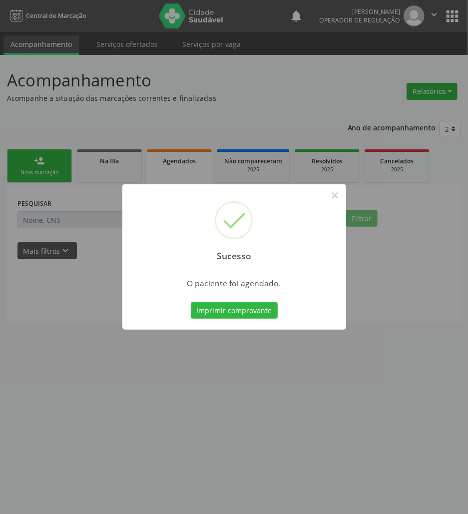
scroll to position [0, 0]
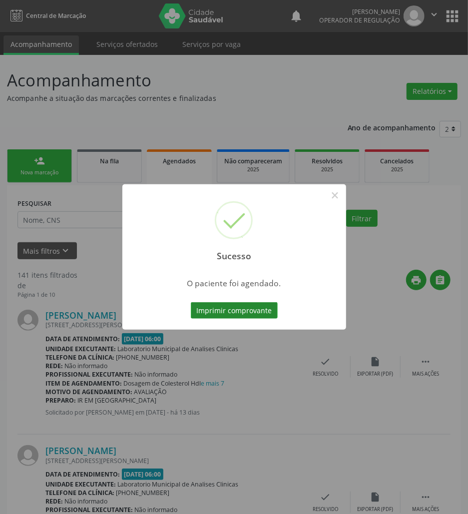
click at [228, 308] on button "Imprimir comprovante" at bounding box center [234, 310] width 87 height 17
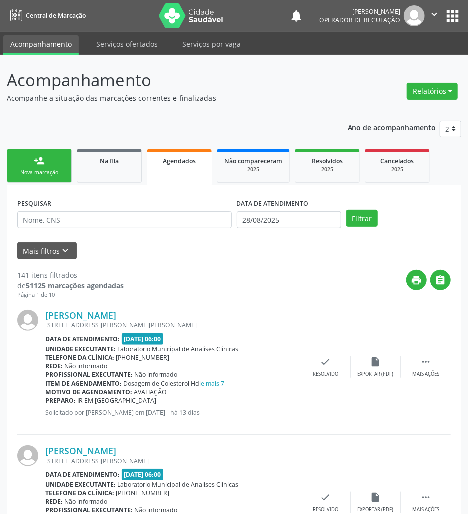
click at [155, 166] on link "Agendados" at bounding box center [179, 167] width 65 height 36
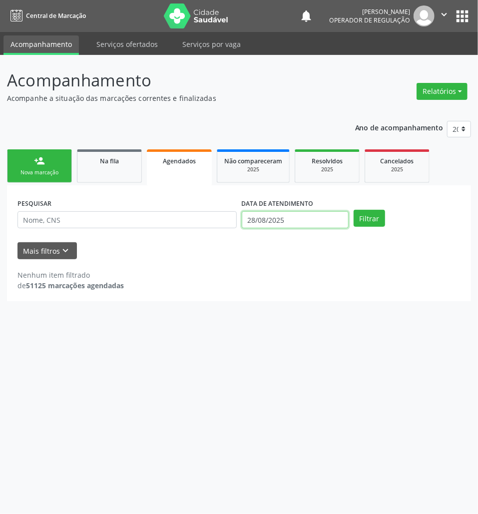
click at [284, 219] on input "28/08/2025" at bounding box center [295, 219] width 107 height 17
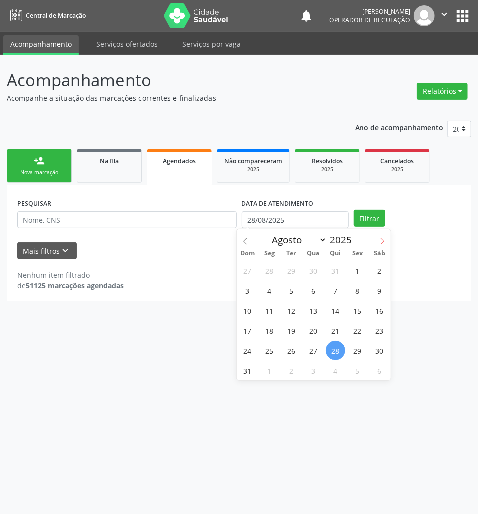
click at [381, 244] on icon at bounding box center [381, 241] width 7 height 7
select select "8"
click at [312, 289] on span "10" at bounding box center [312, 290] width 19 height 19
type input "[DATE]"
click at [312, 289] on span "10" at bounding box center [312, 290] width 19 height 19
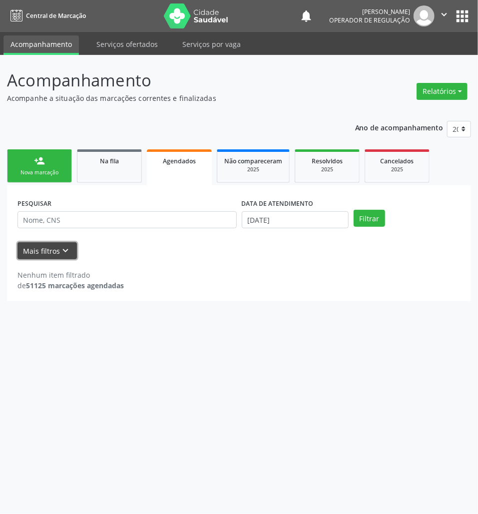
click at [62, 255] on icon "keyboard_arrow_down" at bounding box center [65, 250] width 11 height 11
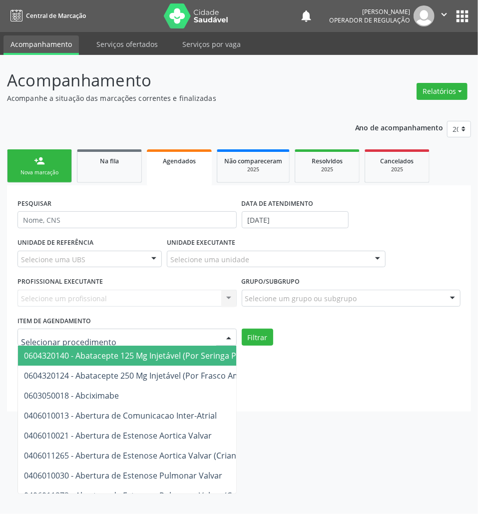
click at [48, 344] on div "0604320140 - Abatacepte 125 Mg Injetável (Por Seringa Preenchida) 0604320124 - …" at bounding box center [126, 336] width 219 height 17
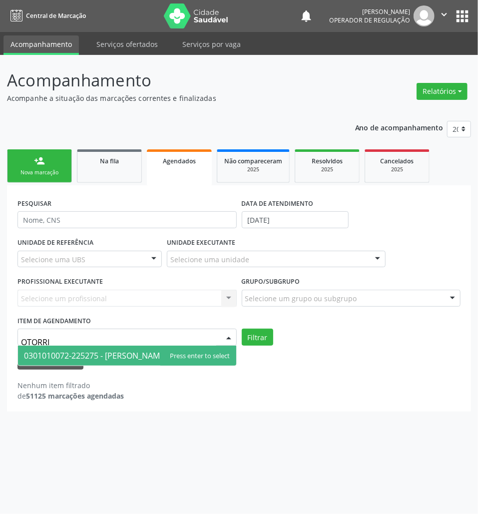
type input "OTORRIN"
click at [71, 352] on span "0301010072-225275 - [PERSON_NAME]" at bounding box center [95, 355] width 143 height 11
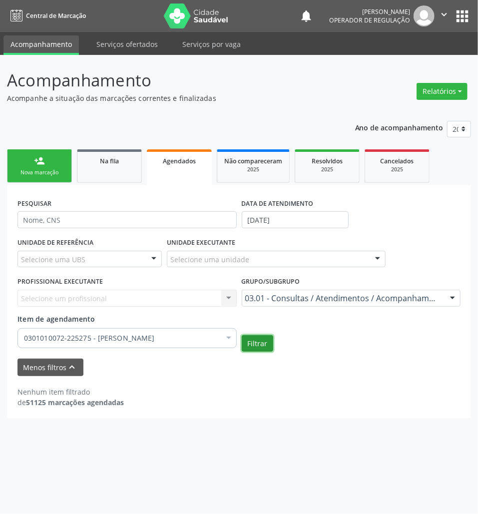
click at [246, 338] on button "Filtrar" at bounding box center [257, 343] width 31 height 17
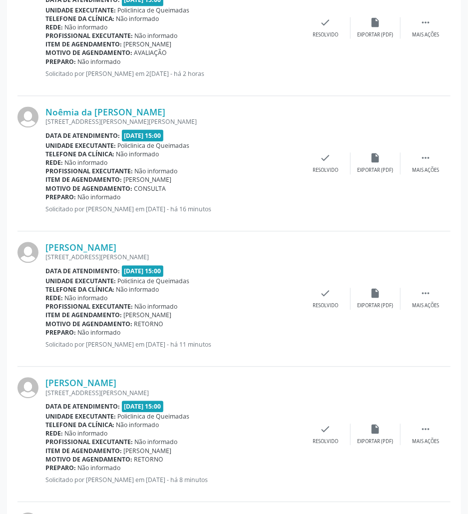
scroll to position [1428, 0]
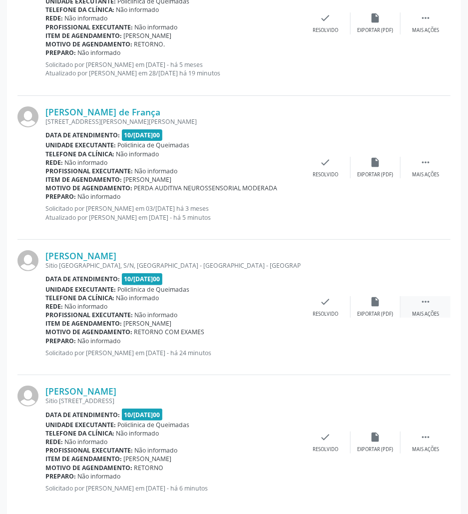
click at [424, 302] on icon "" at bounding box center [425, 301] width 11 height 11
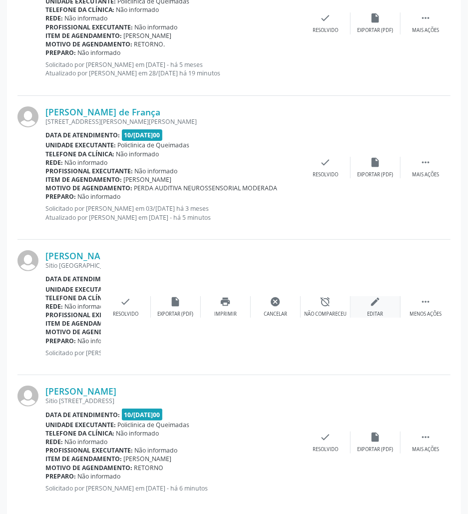
click at [372, 314] on div "Editar" at bounding box center [375, 313] width 16 height 7
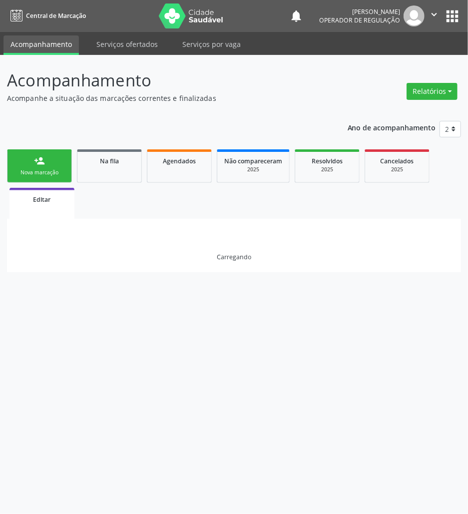
scroll to position [0, 0]
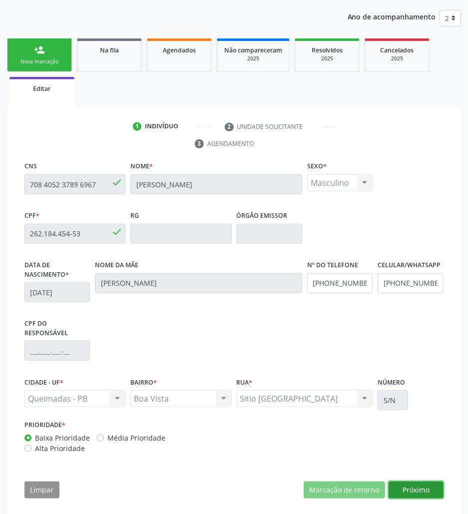
click at [428, 481] on button "Próximo" at bounding box center [415, 489] width 55 height 17
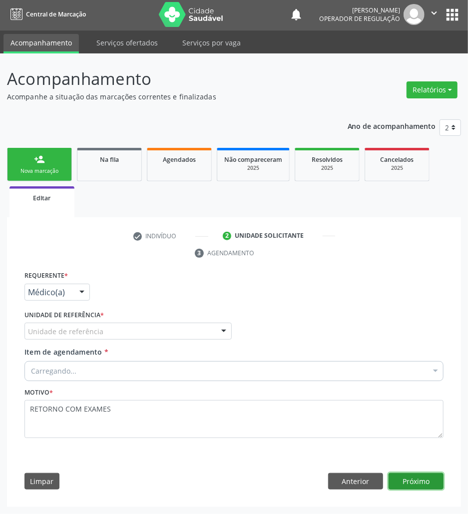
click at [428, 479] on button "Próximo" at bounding box center [415, 481] width 55 height 17
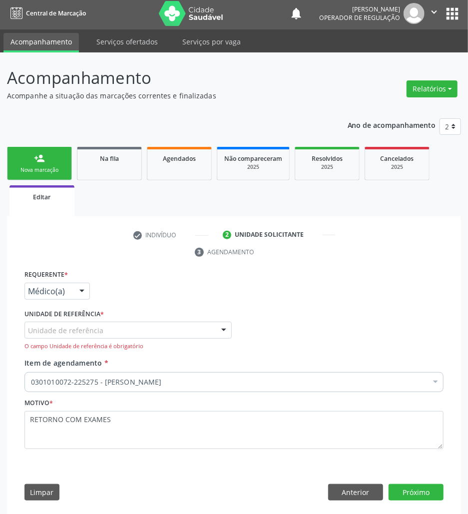
click at [168, 332] on div "Unidade de referência" at bounding box center [127, 329] width 207 height 17
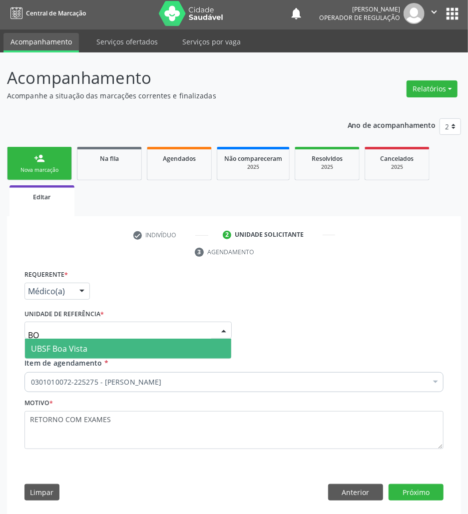
type input "BOA"
click at [150, 346] on span "UBSF Boa Vista" at bounding box center [128, 348] width 206 height 20
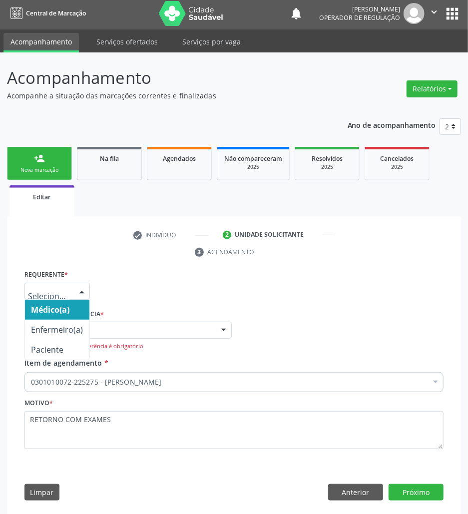
drag, startPoint x: 65, startPoint y: 296, endPoint x: 50, endPoint y: 332, distance: 39.7
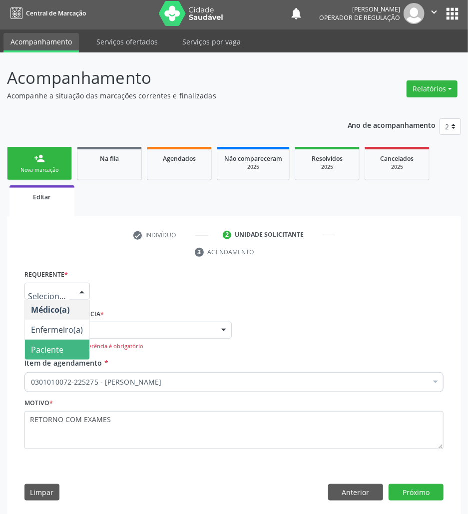
click at [54, 348] on span "Paciente" at bounding box center [47, 349] width 32 height 11
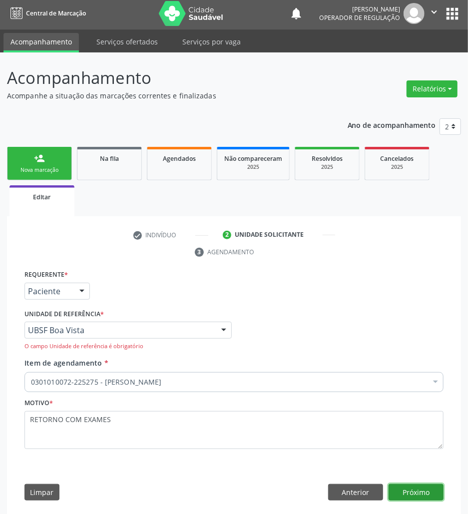
click at [420, 486] on button "Próximo" at bounding box center [415, 492] width 55 height 17
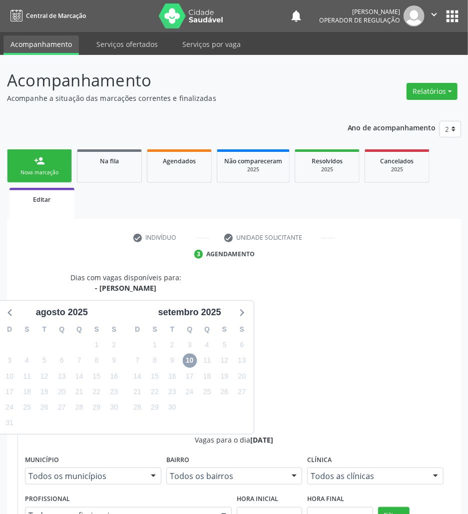
click at [194, 358] on span "10" at bounding box center [190, 360] width 14 height 14
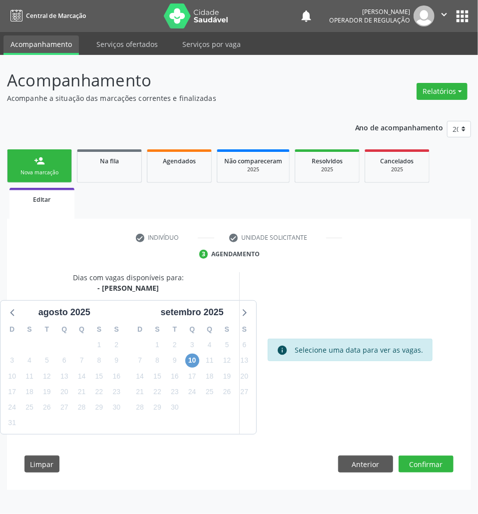
click at [200, 362] on div "10" at bounding box center [191, 359] width 17 height 15
click at [196, 361] on span "10" at bounding box center [192, 360] width 14 height 14
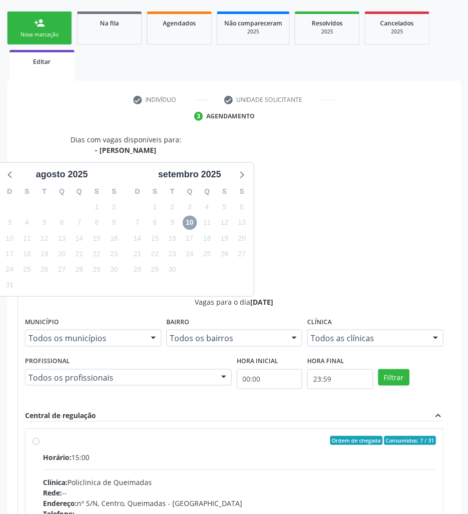
scroll to position [151, 0]
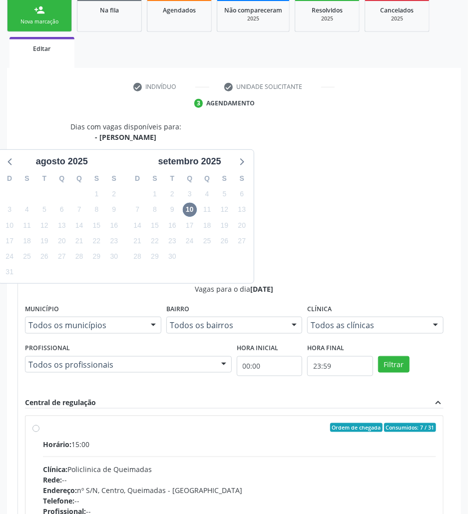
click at [385, 474] on div "Rede: --" at bounding box center [239, 479] width 393 height 10
click at [39, 423] on input "Ordem de chegada Consumidos: 7 / 31 Horário: 15:00 Clínica: Policlinica de Quei…" at bounding box center [35, 427] width 7 height 9
radio input "true"
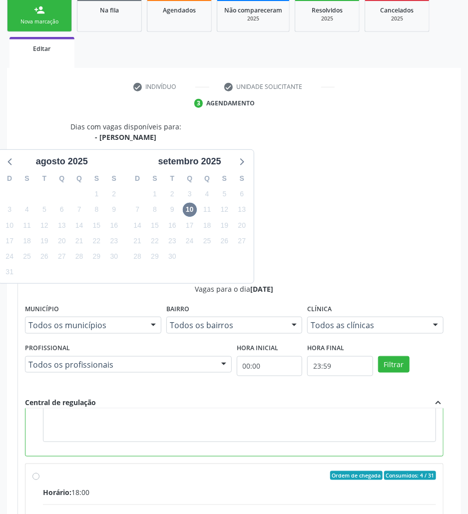
scroll to position [226, 0]
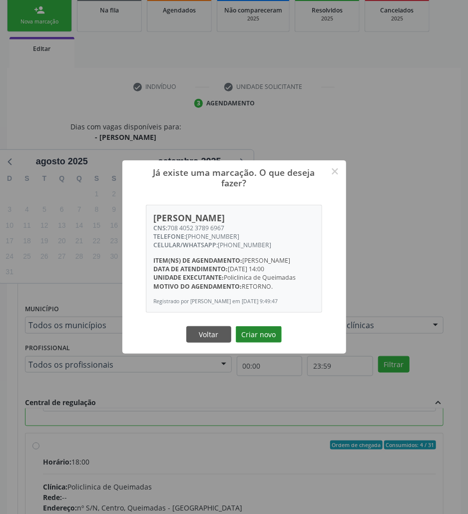
click at [257, 343] on button "Criar novo" at bounding box center [259, 334] width 46 height 17
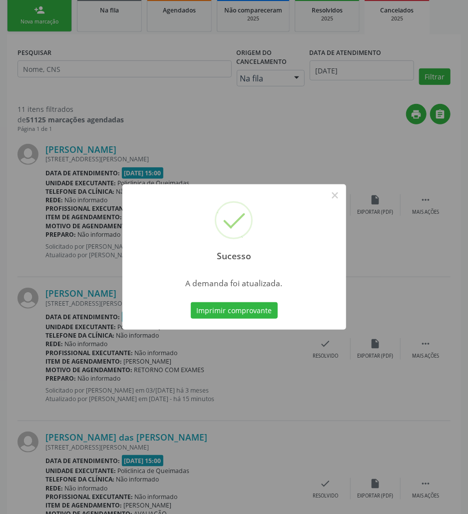
scroll to position [0, 0]
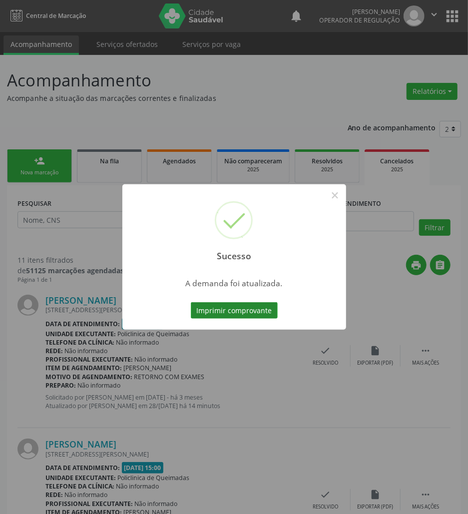
click at [241, 308] on button "Imprimir comprovante" at bounding box center [234, 310] width 87 height 17
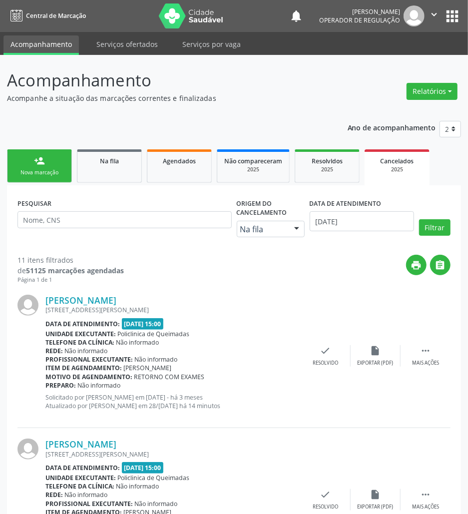
click at [183, 206] on div "PESQUISAR" at bounding box center [124, 220] width 219 height 48
click at [135, 222] on input "text" at bounding box center [124, 219] width 214 height 17
type input "[PERSON_NAME]"
click at [419, 219] on button "Filtrar" at bounding box center [434, 227] width 31 height 17
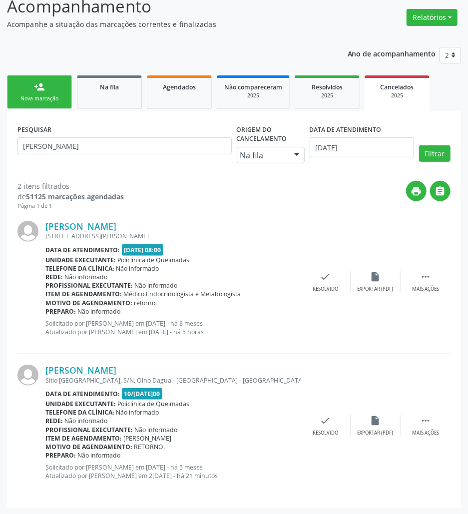
scroll to position [75, 0]
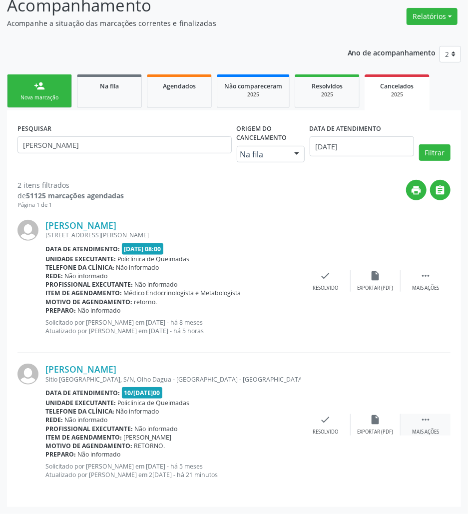
click at [427, 424] on icon "" at bounding box center [425, 419] width 11 height 11
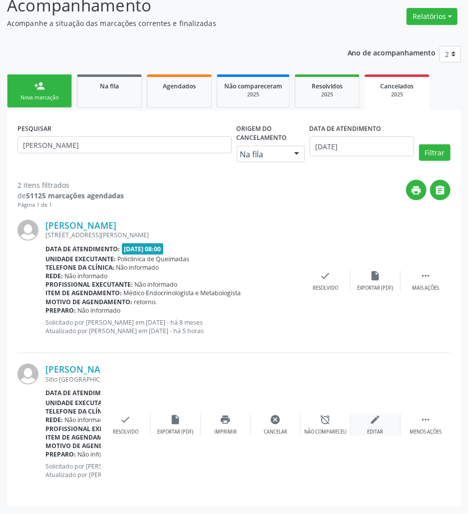
click at [381, 425] on div "edit Editar" at bounding box center [375, 424] width 50 height 21
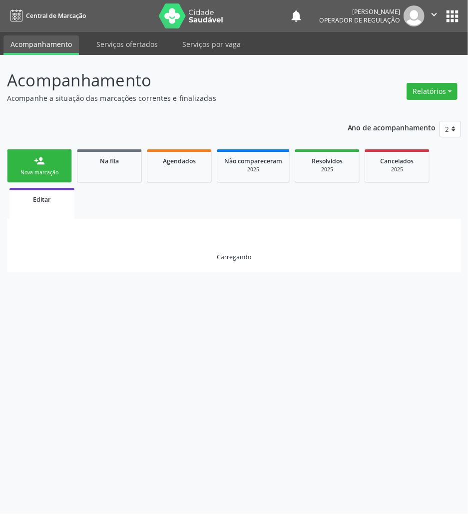
scroll to position [0, 0]
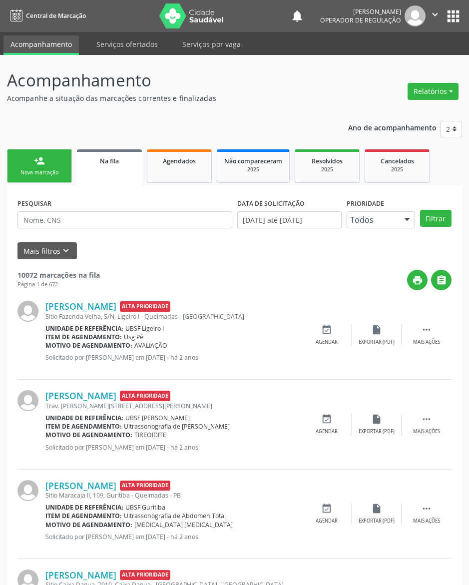
click at [26, 155] on link "person_add Nova marcação" at bounding box center [39, 165] width 65 height 33
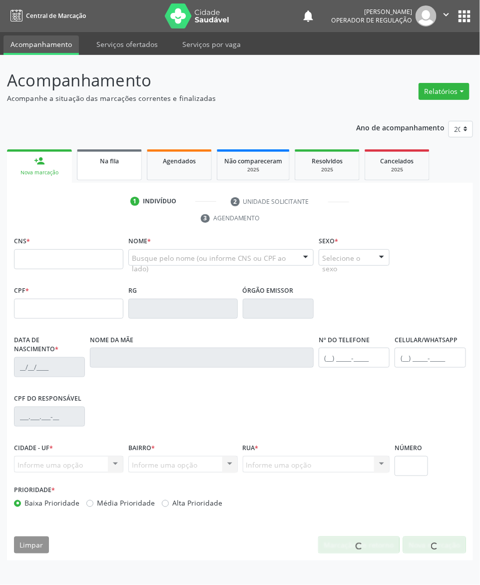
drag, startPoint x: 106, startPoint y: 161, endPoint x: 13, endPoint y: 181, distance: 95.1
click at [106, 162] on span "Na fila" at bounding box center [109, 161] width 19 height 8
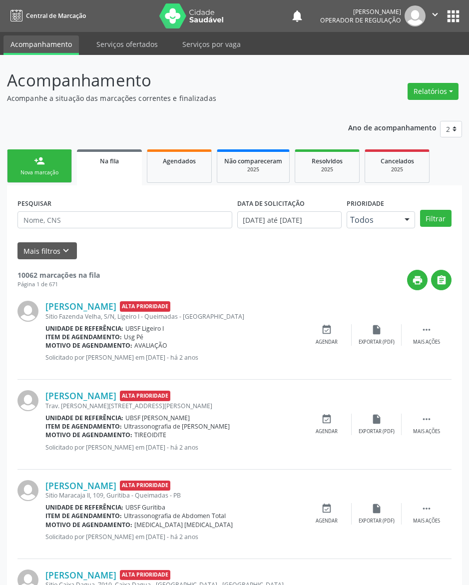
drag, startPoint x: 58, startPoint y: 159, endPoint x: 23, endPoint y: 166, distance: 36.1
click at [58, 159] on link "person_add Nova marcação" at bounding box center [39, 165] width 65 height 33
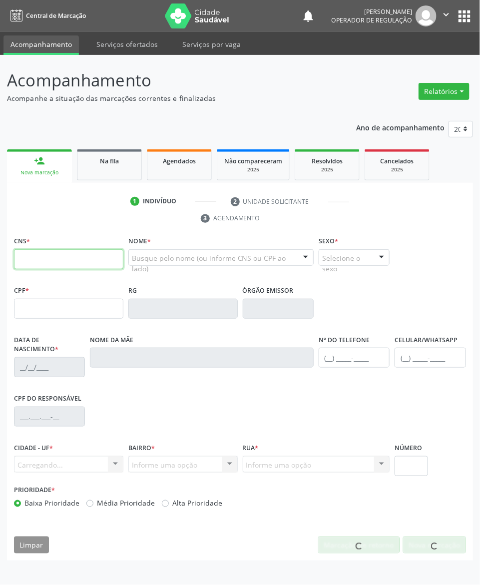
click at [59, 254] on input "text" at bounding box center [68, 259] width 109 height 20
paste input "708 4052 3789 6967"
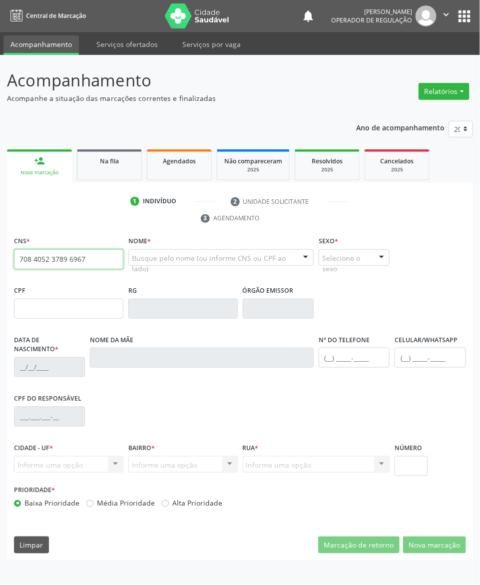
type input "708 4052 3789 6967"
type input "262.184.454-53"
type input "[DATE]"
type input "[PERSON_NAME]"
type input "[PHONE_NUMBER]"
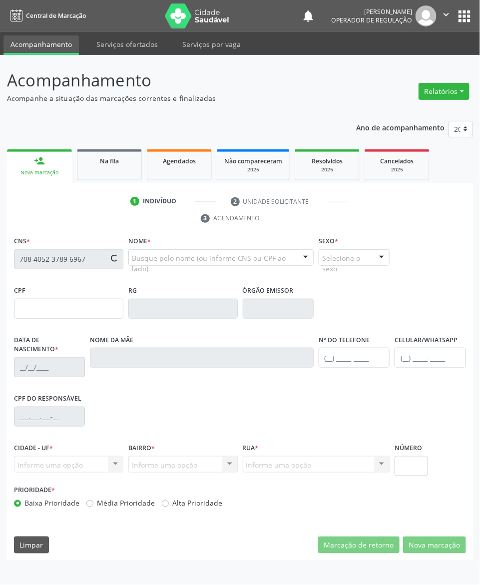
type input "[PHONE_NUMBER]"
type input "S/N"
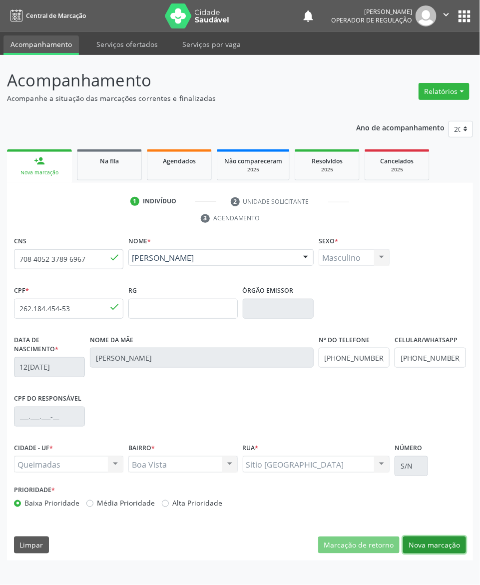
click at [433, 553] on button "Nova marcação" at bounding box center [434, 544] width 63 height 17
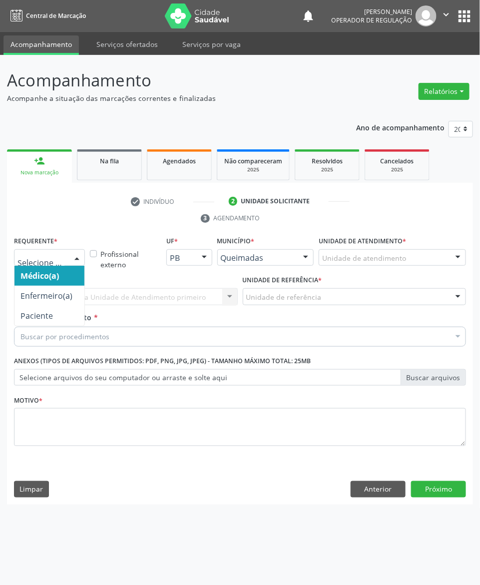
click at [38, 250] on div at bounding box center [49, 257] width 71 height 17
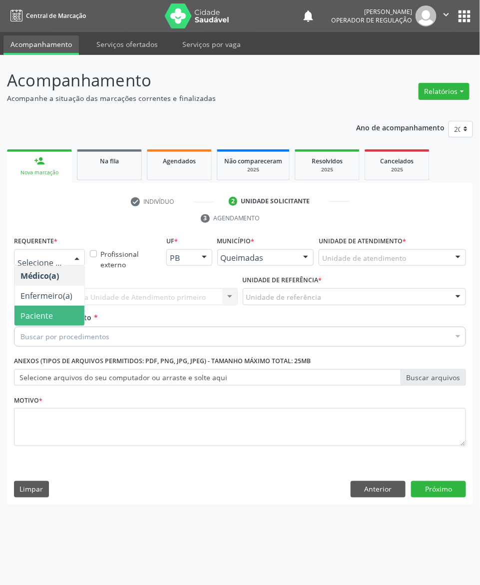
click at [44, 314] on span "Paciente" at bounding box center [36, 315] width 32 height 11
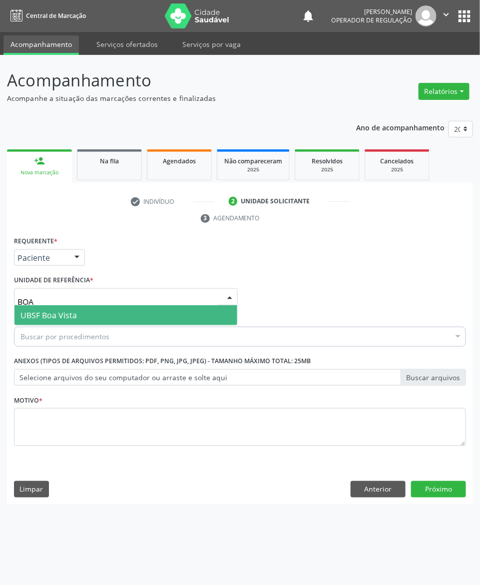
type input "BOA"
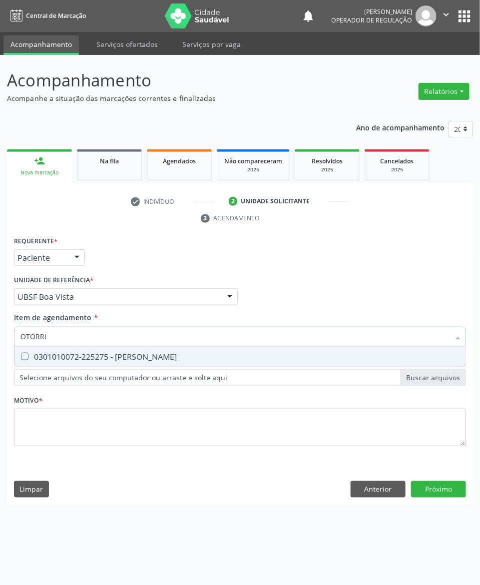
type input "OTORRIN"
click at [54, 359] on div "0301010072-225275 - [PERSON_NAME]" at bounding box center [239, 356] width 439 height 8
checkbox Otorrinolaringologista "true"
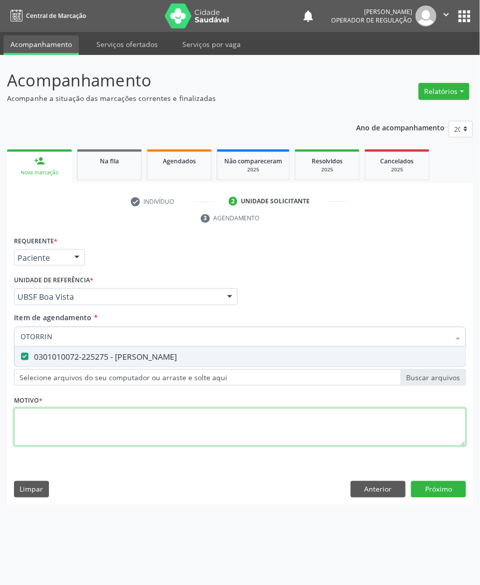
click at [55, 413] on div "Requerente * Paciente Médico(a) Enfermeiro(a) Paciente Nenhum resultado encontr…" at bounding box center [240, 347] width 452 height 226
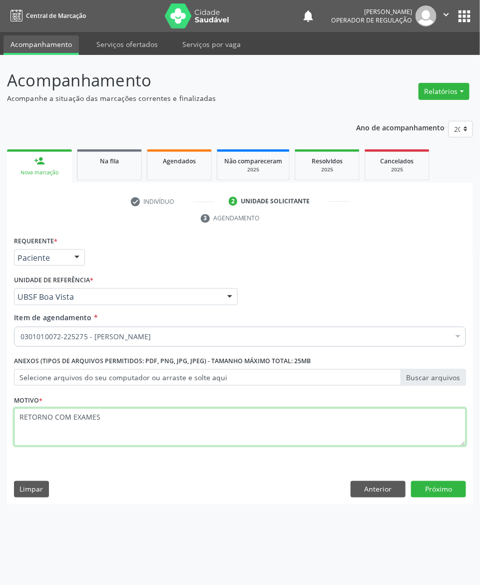
type textarea "RETORNO COM EXAMES"
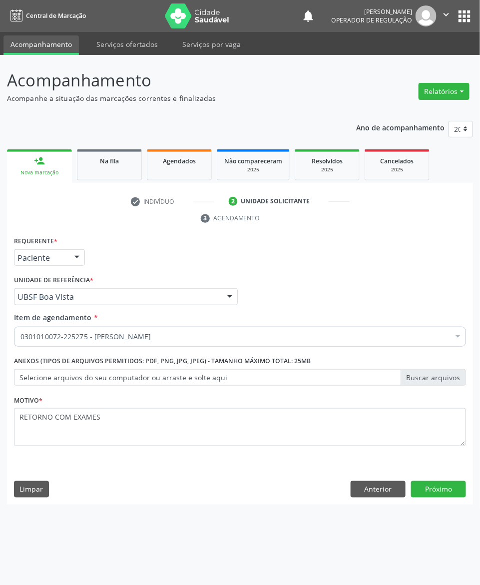
click at [457, 479] on div "Requerente * Paciente Médico(a) Enfermeiro(a) Paciente Nenhum resultado encontr…" at bounding box center [240, 369] width 466 height 271
click at [449, 488] on button "Próximo" at bounding box center [438, 489] width 55 height 17
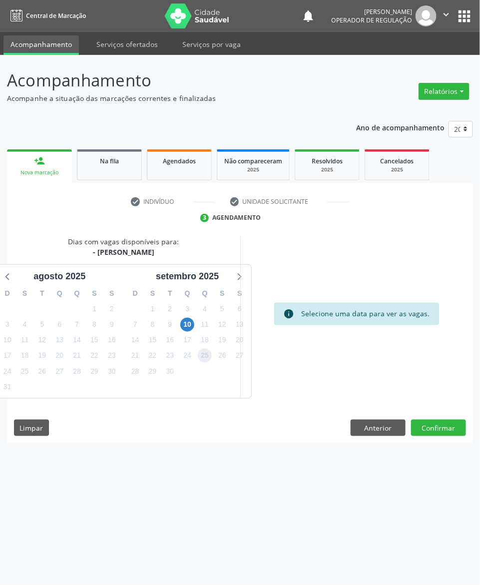
click at [202, 355] on span "25" at bounding box center [205, 355] width 14 height 14
click at [189, 320] on span "10" at bounding box center [187, 324] width 14 height 14
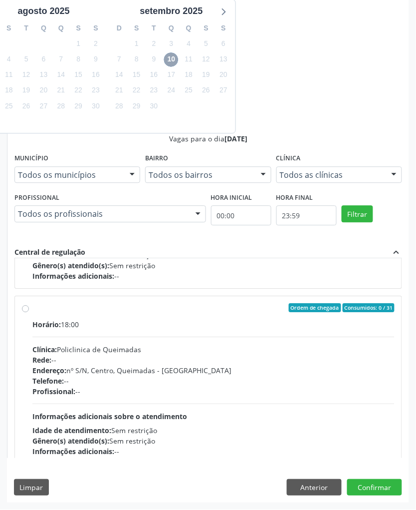
scroll to position [158, 0]
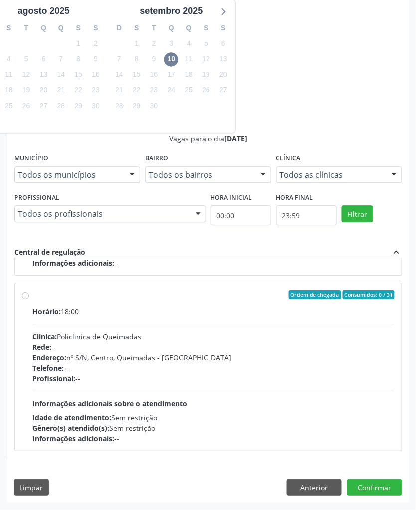
click at [122, 405] on span "Informações adicionais sobre o atendimento" at bounding box center [109, 403] width 155 height 9
click at [29, 300] on input "Ordem de chegada Consumidos: 0 / 31 Horário: 18:00 Clínica: Policlinica de Quei…" at bounding box center [25, 295] width 7 height 9
radio input "true"
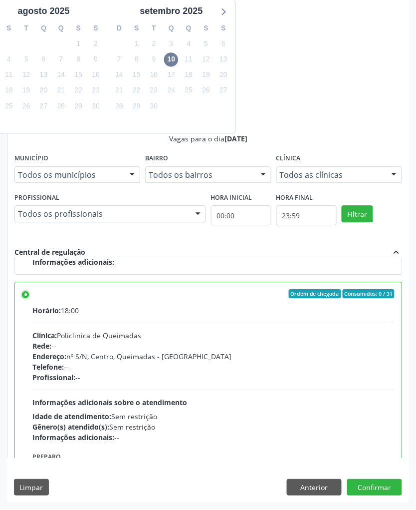
scroll to position [226, 0]
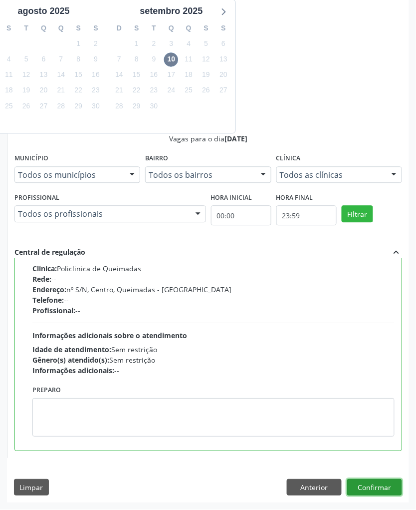
click at [375, 491] on button "Confirmar" at bounding box center [374, 487] width 55 height 17
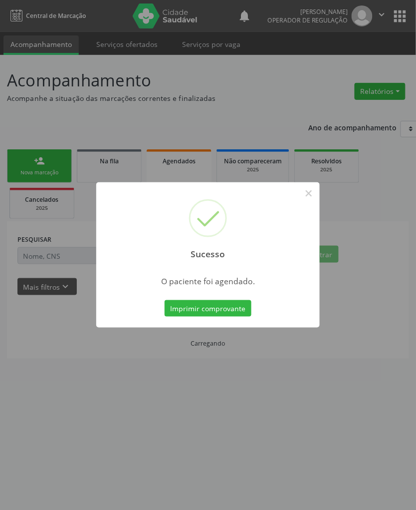
scroll to position [0, 0]
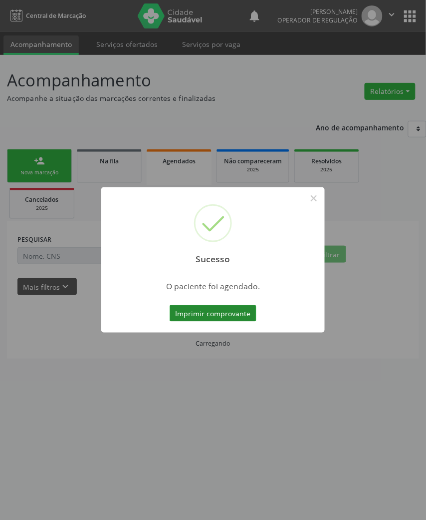
click at [208, 311] on button "Imprimir comprovante" at bounding box center [213, 313] width 87 height 17
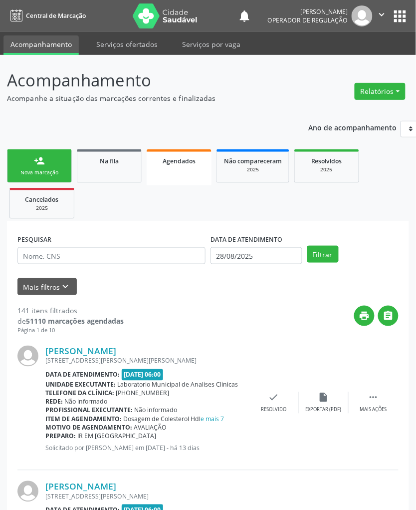
drag, startPoint x: 38, startPoint y: 156, endPoint x: 1, endPoint y: 140, distance: 40.7
click at [38, 156] on div "person_add" at bounding box center [39, 160] width 11 height 11
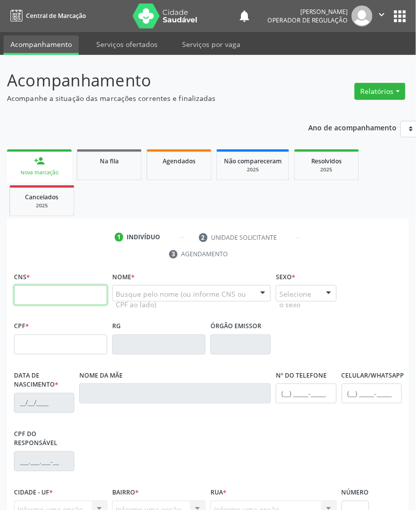
click at [104, 294] on input "text" at bounding box center [60, 295] width 93 height 20
paste input "700 2004 4174 3725"
type input "700 2004 4174 3725"
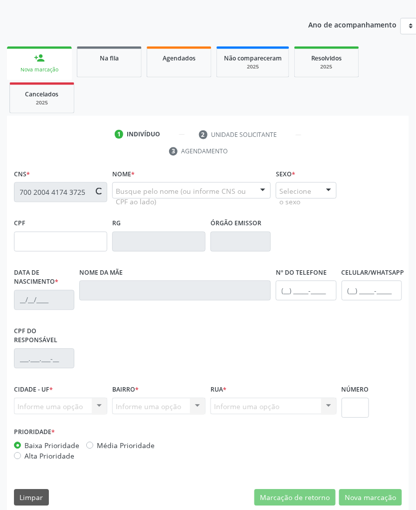
scroll to position [114, 0]
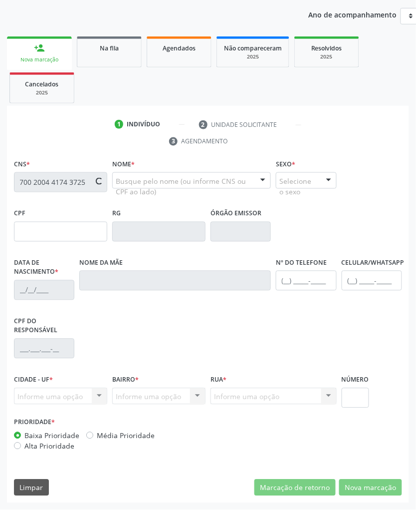
type input "020.300.294-67"
type input "09/04/1939"
type input "Ana Severina da Conceição"
type input "(83) 99648-0775"
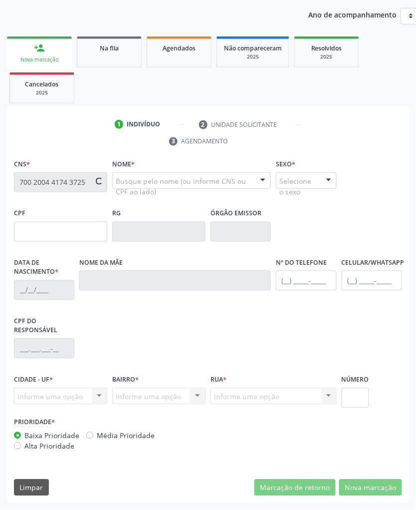
type input "26"
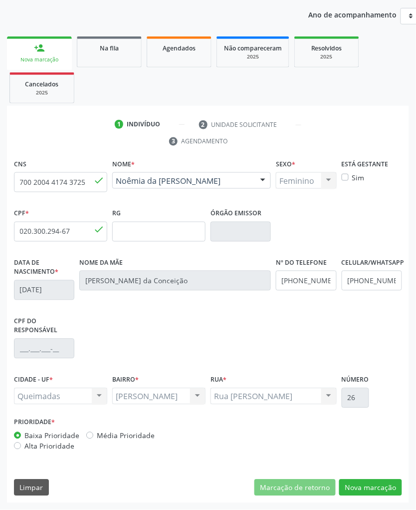
click at [92, 133] on ul "1 Indivíduo 2 Unidade solicitante 3 Agendamento" at bounding box center [208, 132] width 402 height 33
click at [381, 492] on button "Nova marcação" at bounding box center [370, 487] width 63 height 17
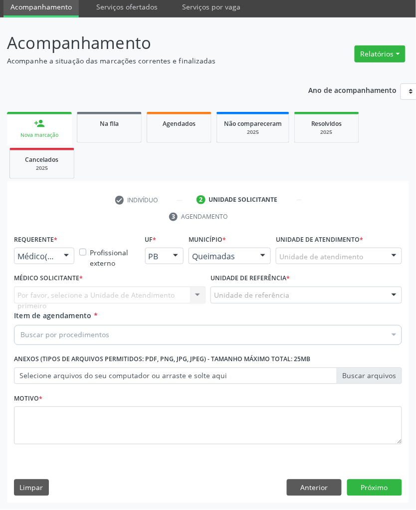
scroll to position [38, 0]
drag, startPoint x: 66, startPoint y: 256, endPoint x: 53, endPoint y: 293, distance: 38.7
click at [64, 256] on div at bounding box center [66, 256] width 15 height 17
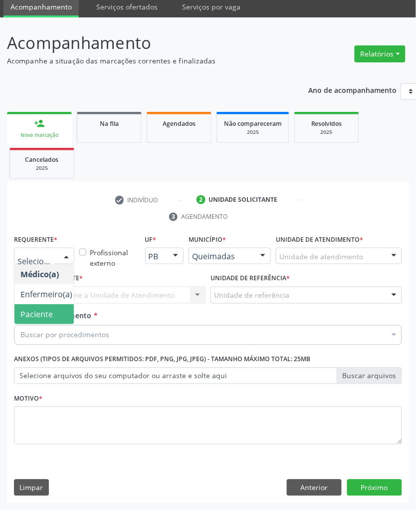
click at [53, 306] on span "Paciente" at bounding box center [46, 314] width 64 height 20
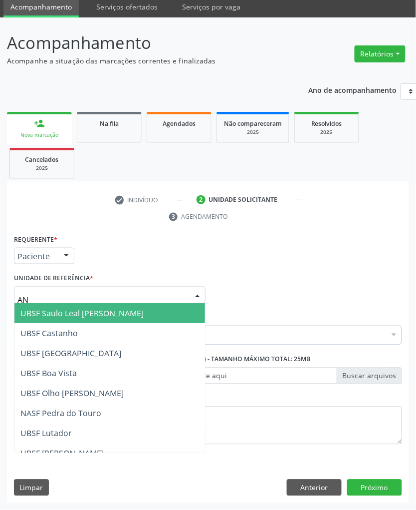
type input "ANI"
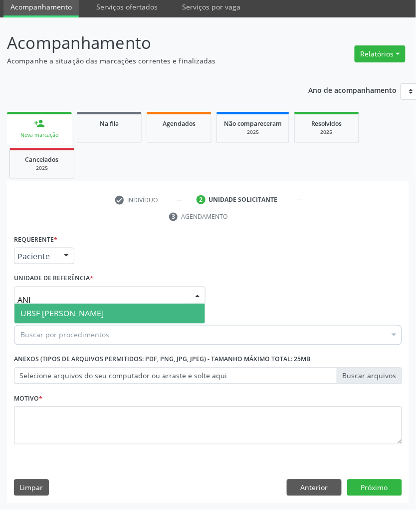
click at [52, 308] on span "UBSF [PERSON_NAME]" at bounding box center [61, 313] width 83 height 11
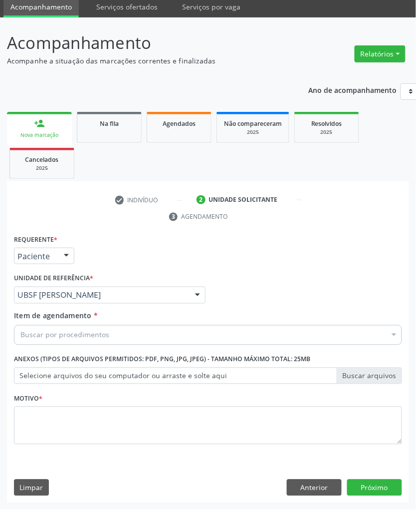
click at [74, 325] on div "Buscar por procedimentos" at bounding box center [208, 335] width 388 height 20
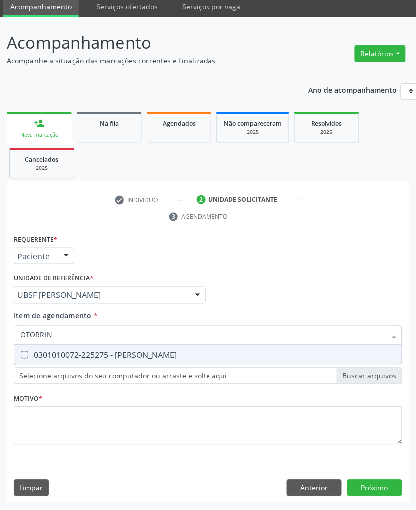
type input "OTORRINO"
click at [98, 354] on div "0301010072-225275 - [PERSON_NAME]" at bounding box center [207, 355] width 375 height 8
checkbox Otorrinolaringologista "true"
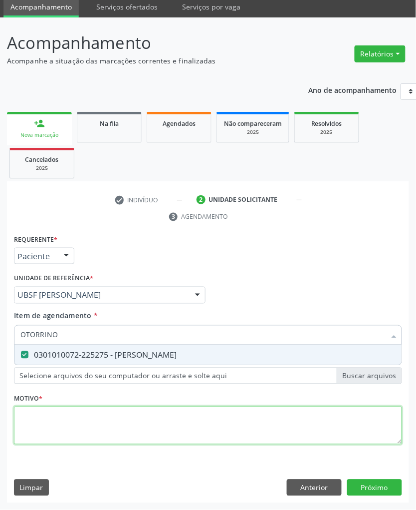
click at [72, 438] on div "Requerente * Paciente Médico(a) Enfermeiro(a) Paciente Nenhum resultado encontr…" at bounding box center [208, 345] width 388 height 226
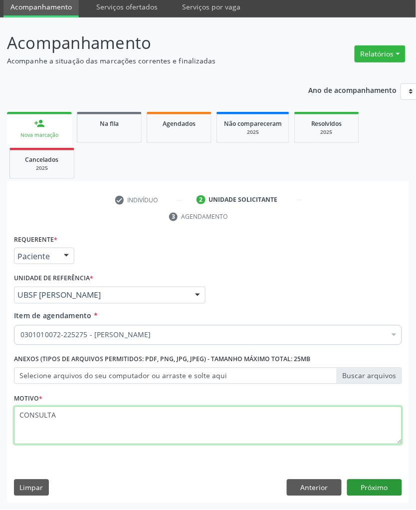
type textarea "CONSULTA"
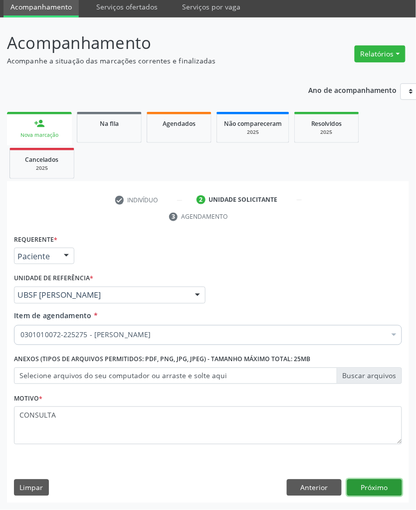
click at [386, 483] on button "Próximo" at bounding box center [374, 487] width 55 height 17
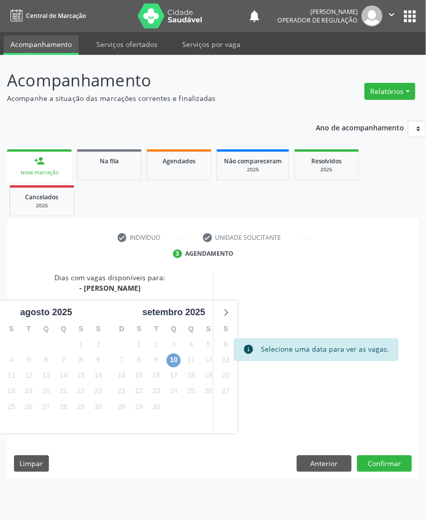
click at [174, 354] on span "10" at bounding box center [174, 360] width 14 height 14
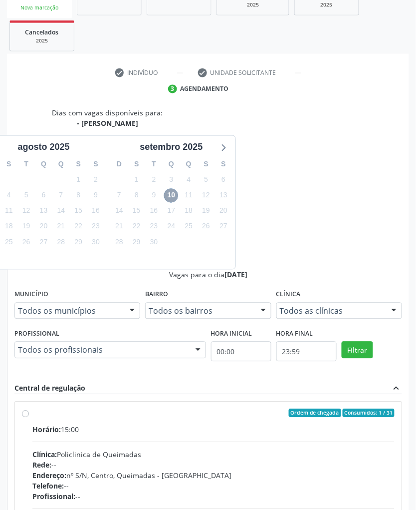
scroll to position [301, 0]
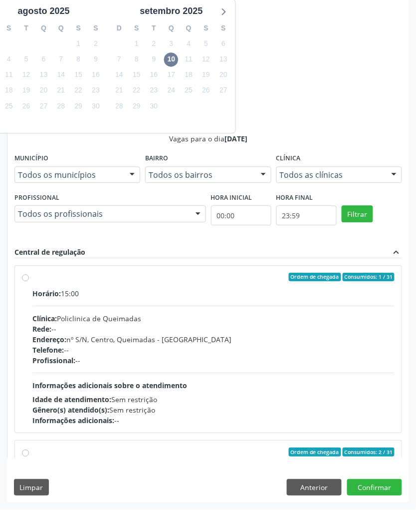
click at [223, 366] on div "Horário: 15:00 Clínica: Policlinica de Queimadas Rede: -- Endereço: nº S/N, Cen…" at bounding box center [213, 357] width 362 height 137
click at [29, 282] on input "Ordem de chegada Consumidos: 1 / 31 Horário: 15:00 Clínica: Policlinica de Quei…" at bounding box center [25, 277] width 7 height 9
radio input "true"
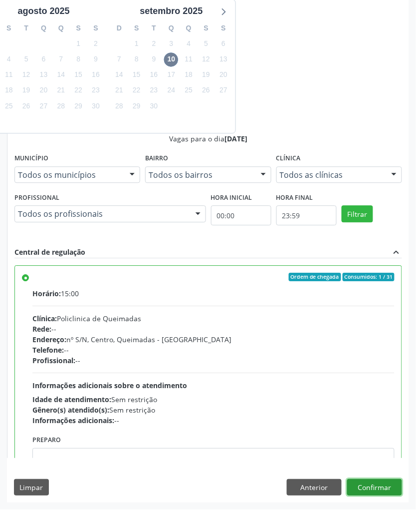
click at [377, 480] on button "Confirmar" at bounding box center [374, 487] width 55 height 17
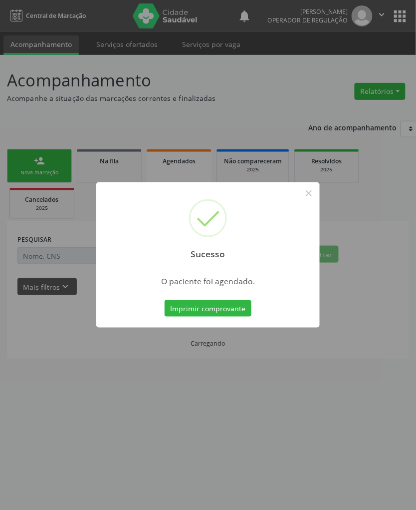
scroll to position [0, 0]
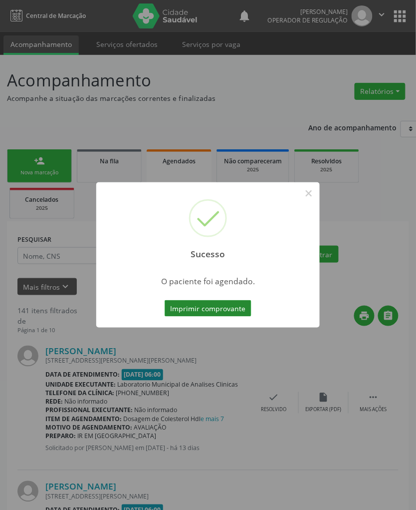
click at [225, 301] on button "Imprimir comprovante" at bounding box center [208, 308] width 87 height 17
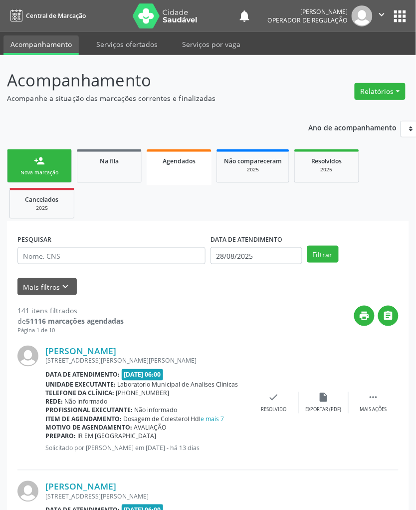
click at [113, 186] on ul "person_add Nova marcação Na fila Agendados Não compareceram 2025 Resolvidos 202…" at bounding box center [208, 184] width 402 height 74
drag, startPoint x: 108, startPoint y: 174, endPoint x: 24, endPoint y: 164, distance: 84.5
click at [108, 174] on link "Na fila" at bounding box center [109, 165] width 65 height 33
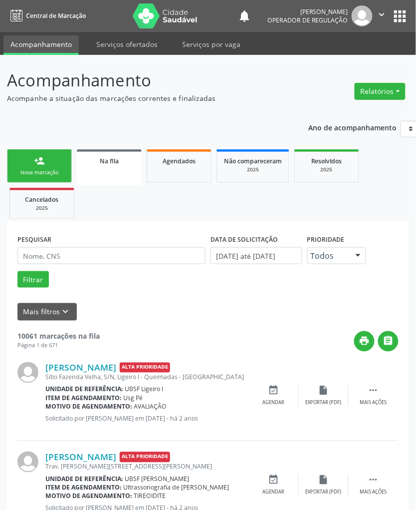
click at [92, 245] on div "PESQUISAR" at bounding box center [111, 251] width 193 height 39
click at [93, 254] on input "text" at bounding box center [111, 255] width 188 height 17
type input "704607141902025"
click at [17, 271] on button "Filtrar" at bounding box center [32, 279] width 31 height 17
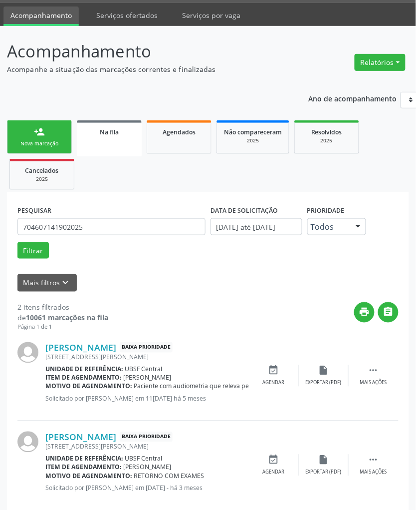
scroll to position [47, 0]
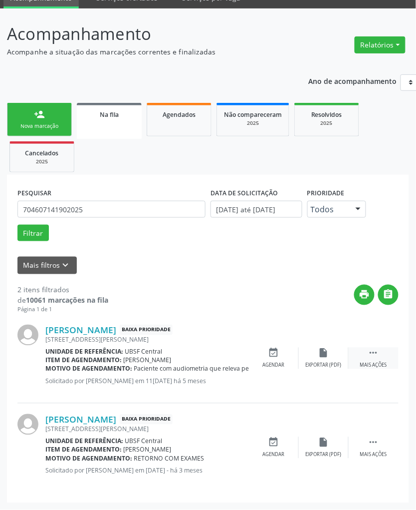
click at [386, 354] on div " Mais ações" at bounding box center [374, 357] width 50 height 21
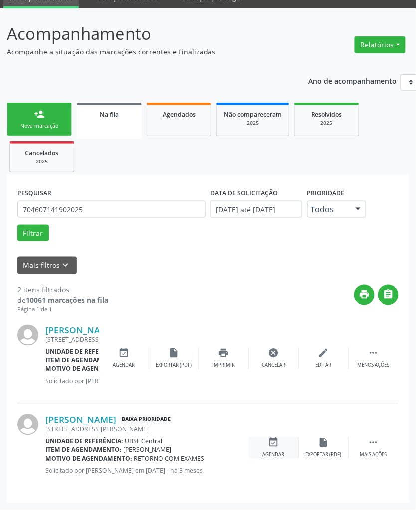
click at [284, 444] on div "event_available Agendar" at bounding box center [274, 447] width 50 height 21
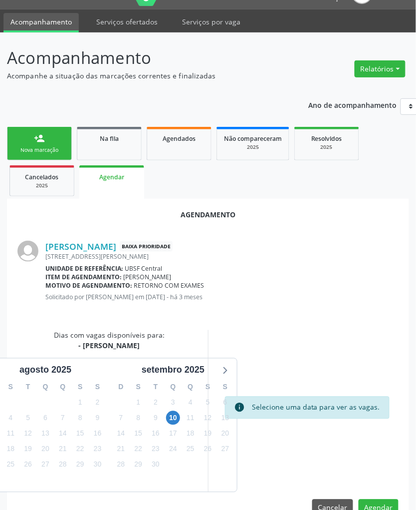
scroll to position [46, 0]
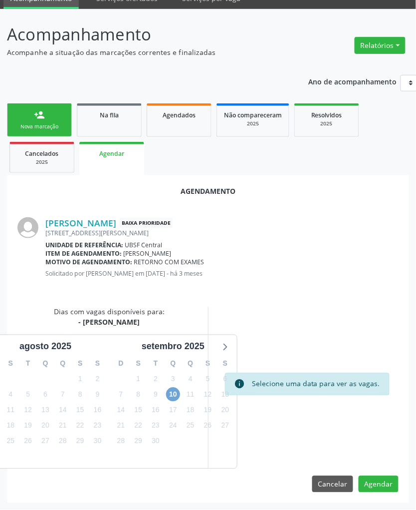
click at [174, 390] on span "10" at bounding box center [173, 394] width 14 height 14
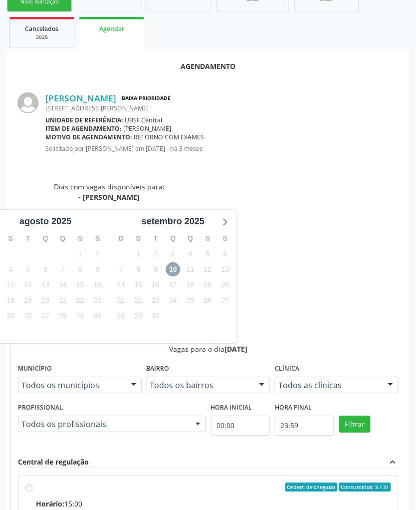
scroll to position [370, 0]
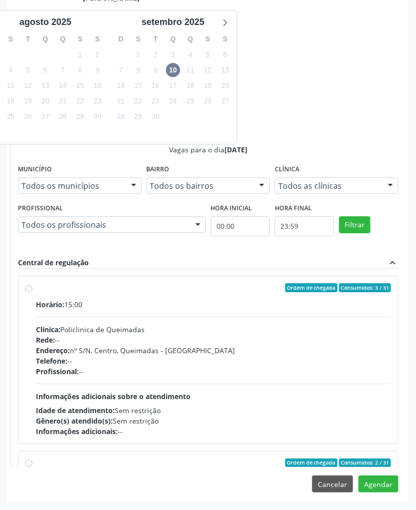
click at [246, 326] on div "Clínica: Policlinica de Queimadas" at bounding box center [213, 329] width 355 height 10
click at [32, 292] on input "Ordem de chegada Consumidos: 3 / 31 Horário: 15:00 Clínica: Policlinica de Quei…" at bounding box center [28, 287] width 7 height 9
radio input "true"
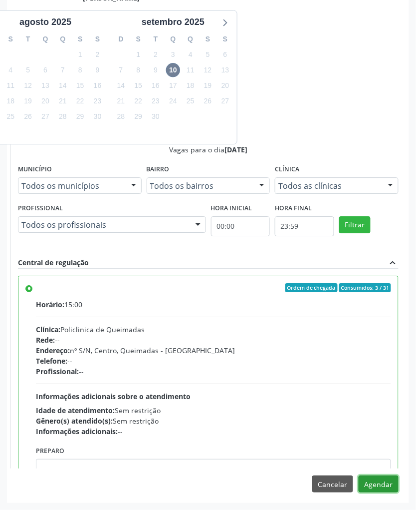
click at [383, 484] on button "Agendar" at bounding box center [379, 483] width 40 height 17
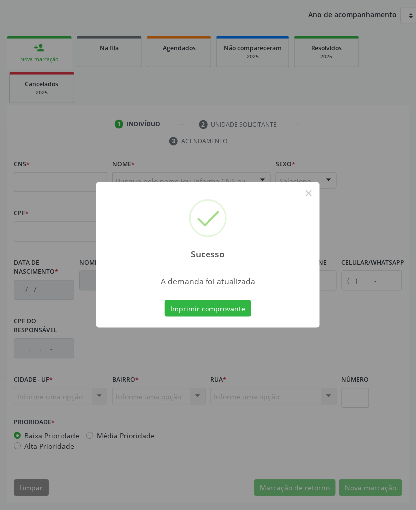
scroll to position [114, 0]
click at [190, 310] on button "Imprimir comprovante" at bounding box center [208, 308] width 87 height 17
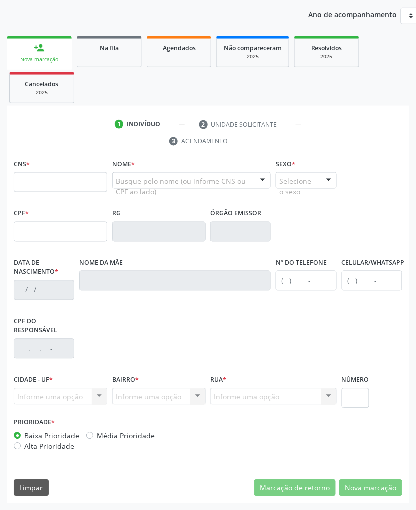
click at [114, 51] on div "Na fila" at bounding box center [109, 47] width 50 height 10
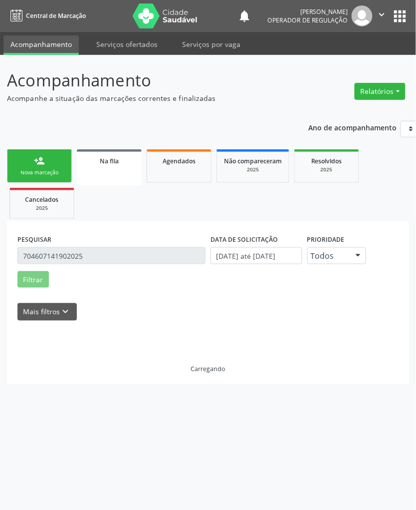
scroll to position [0, 0]
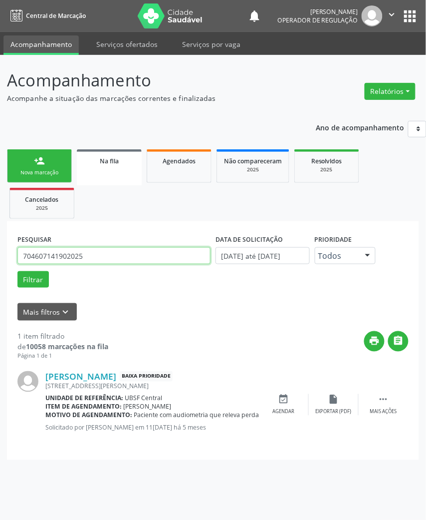
click at [44, 263] on input "704607141902025" at bounding box center [113, 255] width 193 height 17
click at [17, 271] on button "Filtrar" at bounding box center [32, 279] width 31 height 17
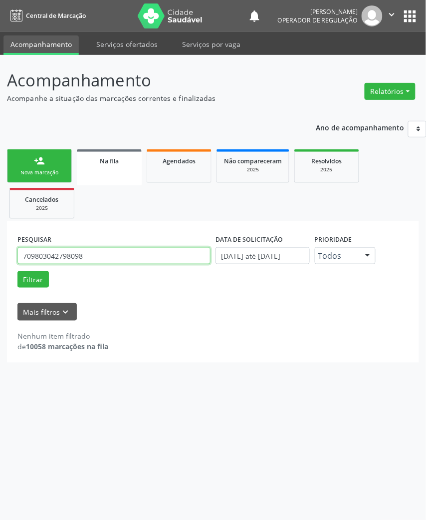
click at [52, 262] on input "709803042798098" at bounding box center [113, 255] width 193 height 17
click at [57, 254] on input "709803042798098" at bounding box center [113, 255] width 193 height 17
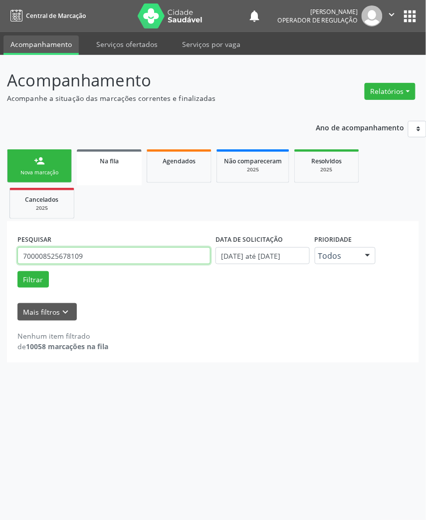
click at [17, 271] on button "Filtrar" at bounding box center [32, 279] width 31 height 17
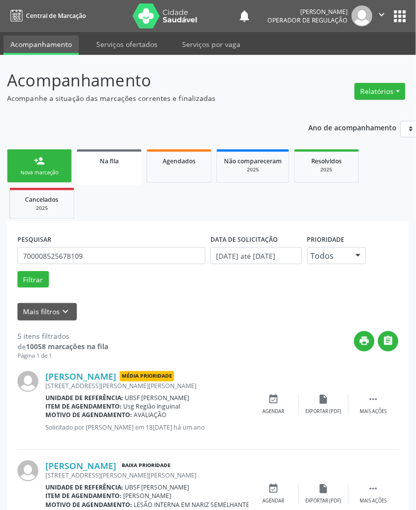
drag, startPoint x: 104, startPoint y: 265, endPoint x: 97, endPoint y: 253, distance: 14.1
click at [104, 264] on div "PESQUISAR 700008525678109" at bounding box center [111, 251] width 193 height 39
click at [97, 253] on input "700008525678109" at bounding box center [111, 255] width 188 height 17
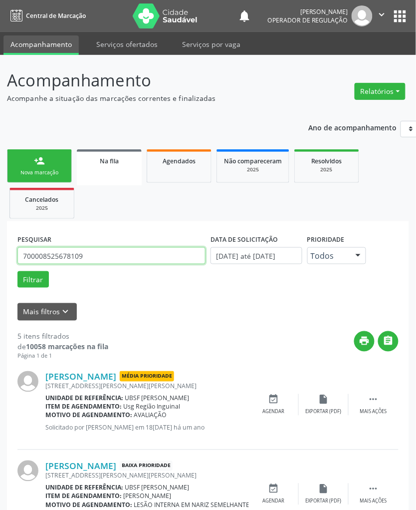
click at [73, 256] on input "700008525678109" at bounding box center [111, 255] width 188 height 17
click at [17, 271] on button "Filtrar" at bounding box center [32, 279] width 31 height 17
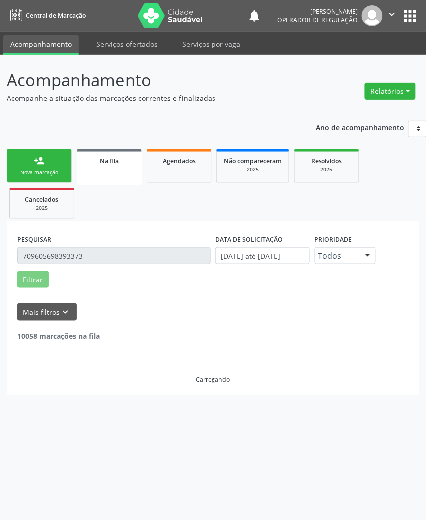
click at [31, 257] on input "709605698393373" at bounding box center [113, 255] width 193 height 17
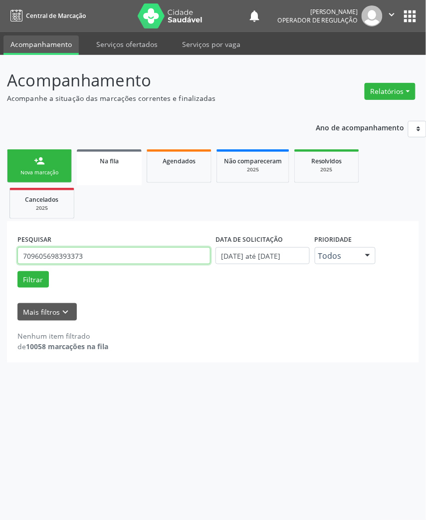
click at [31, 257] on input "709605698393373" at bounding box center [113, 255] width 193 height 17
click at [72, 258] on input "709605698393373" at bounding box center [113, 255] width 193 height 17
type input "I"
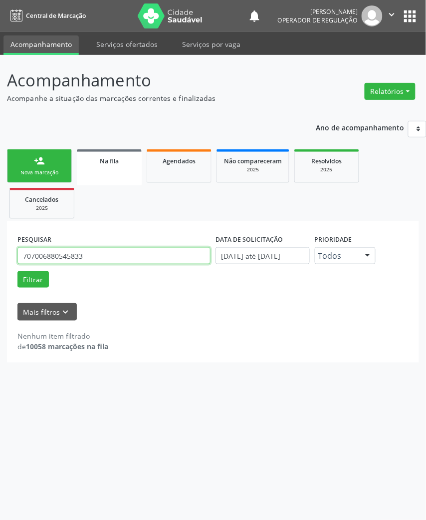
type input "707006880545833"
click at [17, 271] on button "Filtrar" at bounding box center [32, 279] width 31 height 17
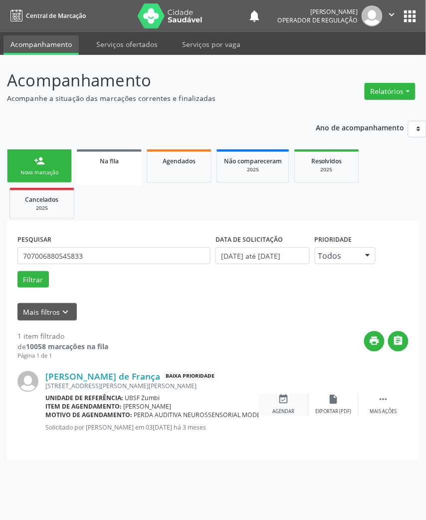
click at [290, 404] on div "event_available Agendar" at bounding box center [284, 404] width 50 height 21
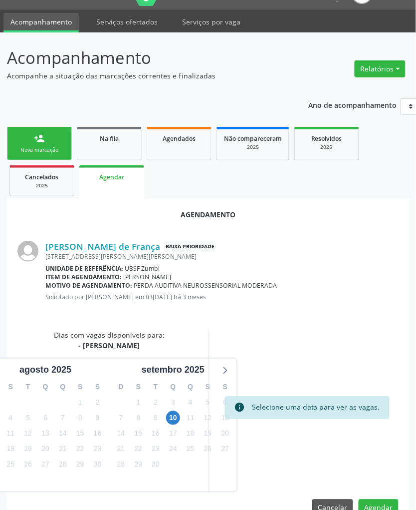
scroll to position [46, 0]
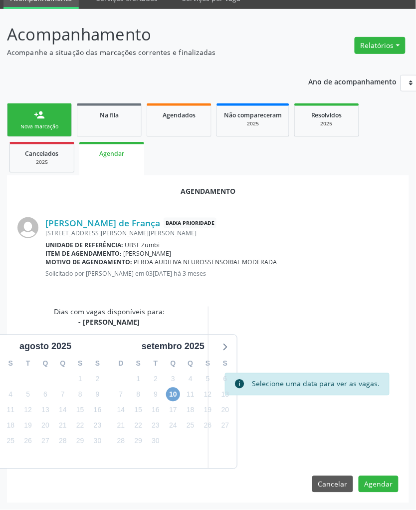
click at [177, 396] on span "10" at bounding box center [173, 394] width 14 height 14
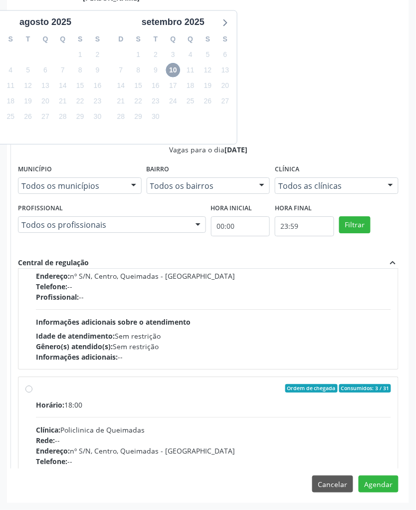
scroll to position [158, 0]
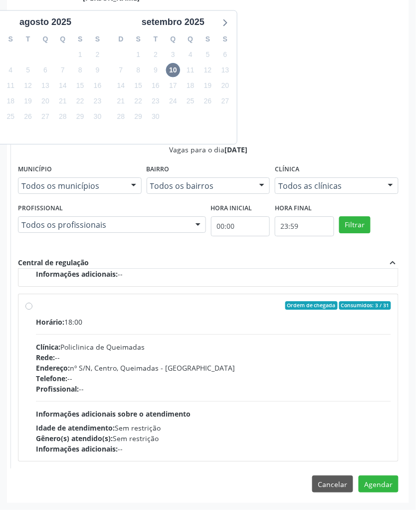
click at [333, 411] on div "Horário: 18:00 Clínica: Policlinica de Queimadas Rede: -- Endereço: nº S/N, Cen…" at bounding box center [213, 384] width 355 height 137
click at [32, 310] on input "Ordem de chegada Consumidos: 3 / 31 Horário: 18:00 Clínica: Policlinica de Quei…" at bounding box center [28, 305] width 7 height 9
radio input "true"
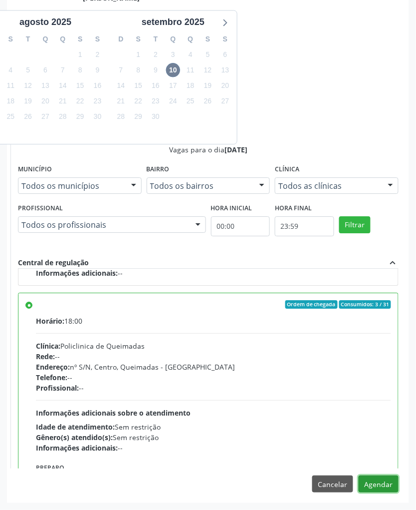
click at [381, 488] on button "Agendar" at bounding box center [379, 483] width 40 height 17
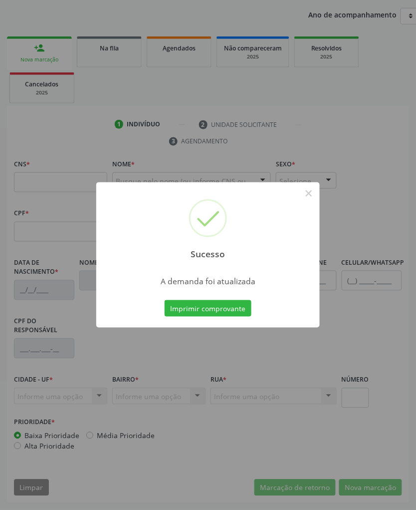
scroll to position [114, 0]
click at [234, 310] on button "Imprimir comprovante" at bounding box center [208, 308] width 87 height 17
